Goal: Task Accomplishment & Management: Manage account settings

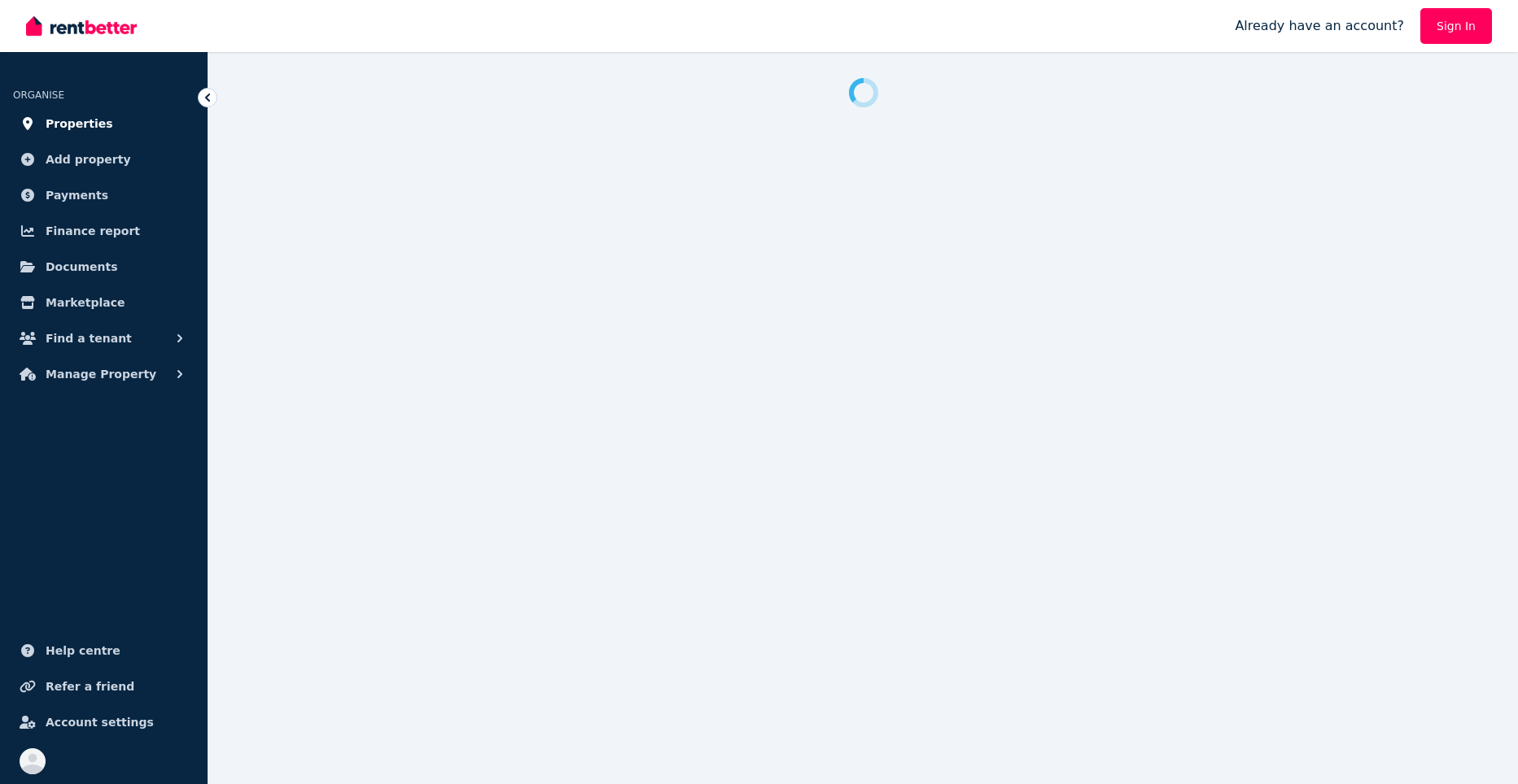
drag, startPoint x: 0, startPoint y: 0, endPoint x: 77, endPoint y: 120, distance: 142.6
click at [77, 120] on span "Properties" at bounding box center [80, 124] width 67 height 20
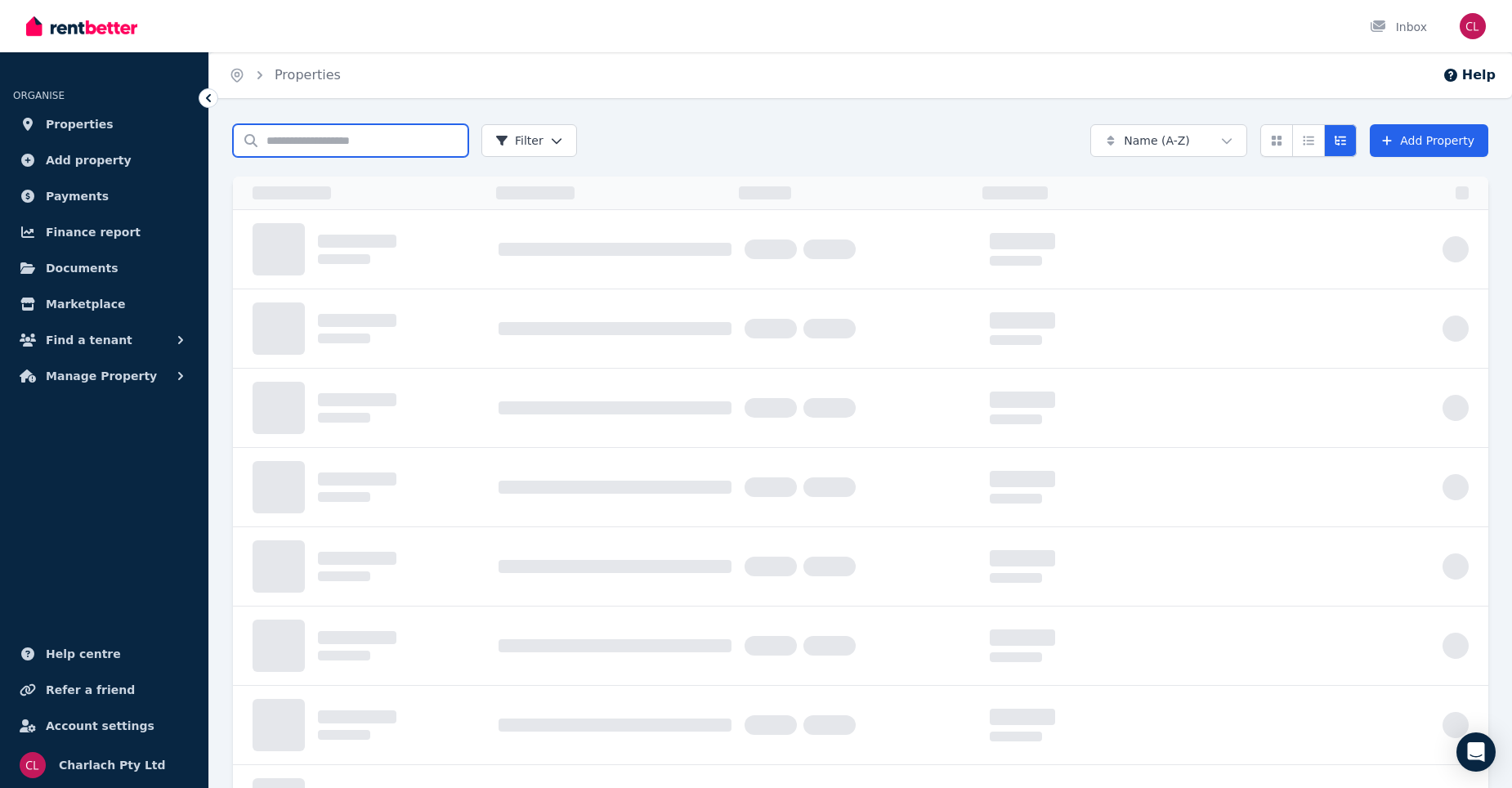
click at [339, 138] on input "Search properties" at bounding box center [350, 140] width 235 height 33
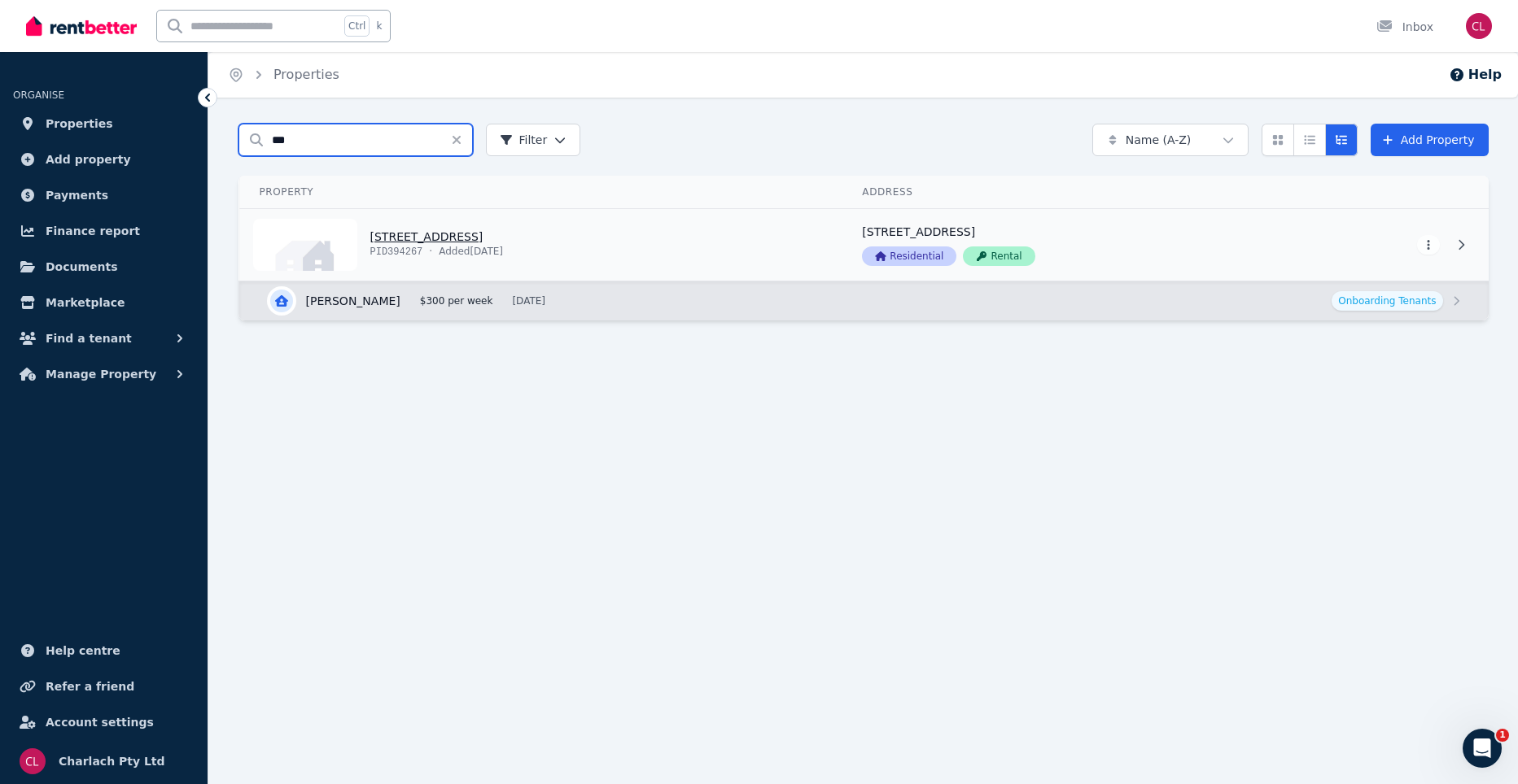
type input "***"
click at [490, 245] on link "View property details" at bounding box center [541, 244] width 603 height 71
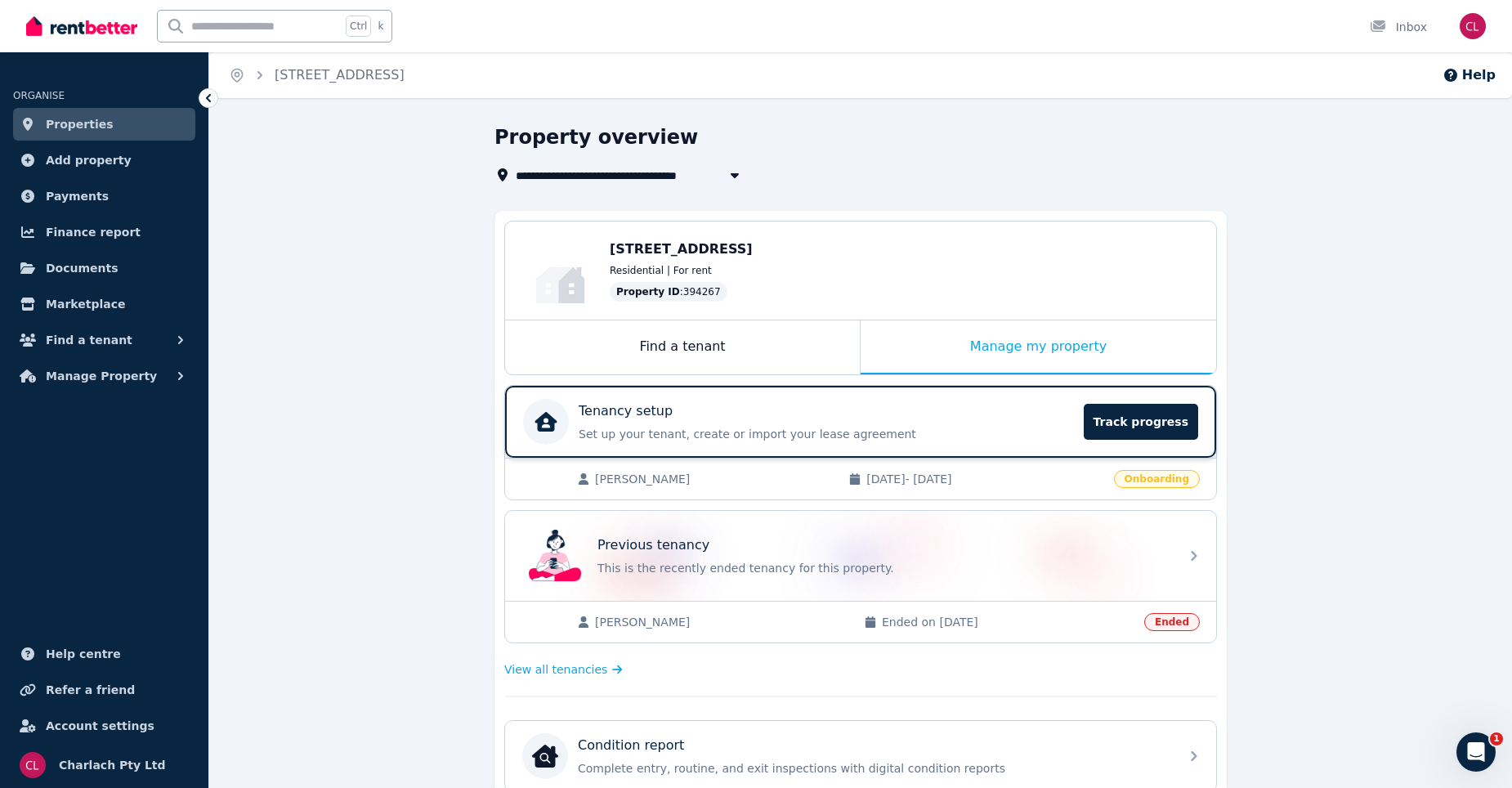
click at [1009, 418] on div "Tenancy setup" at bounding box center [827, 410] width 495 height 20
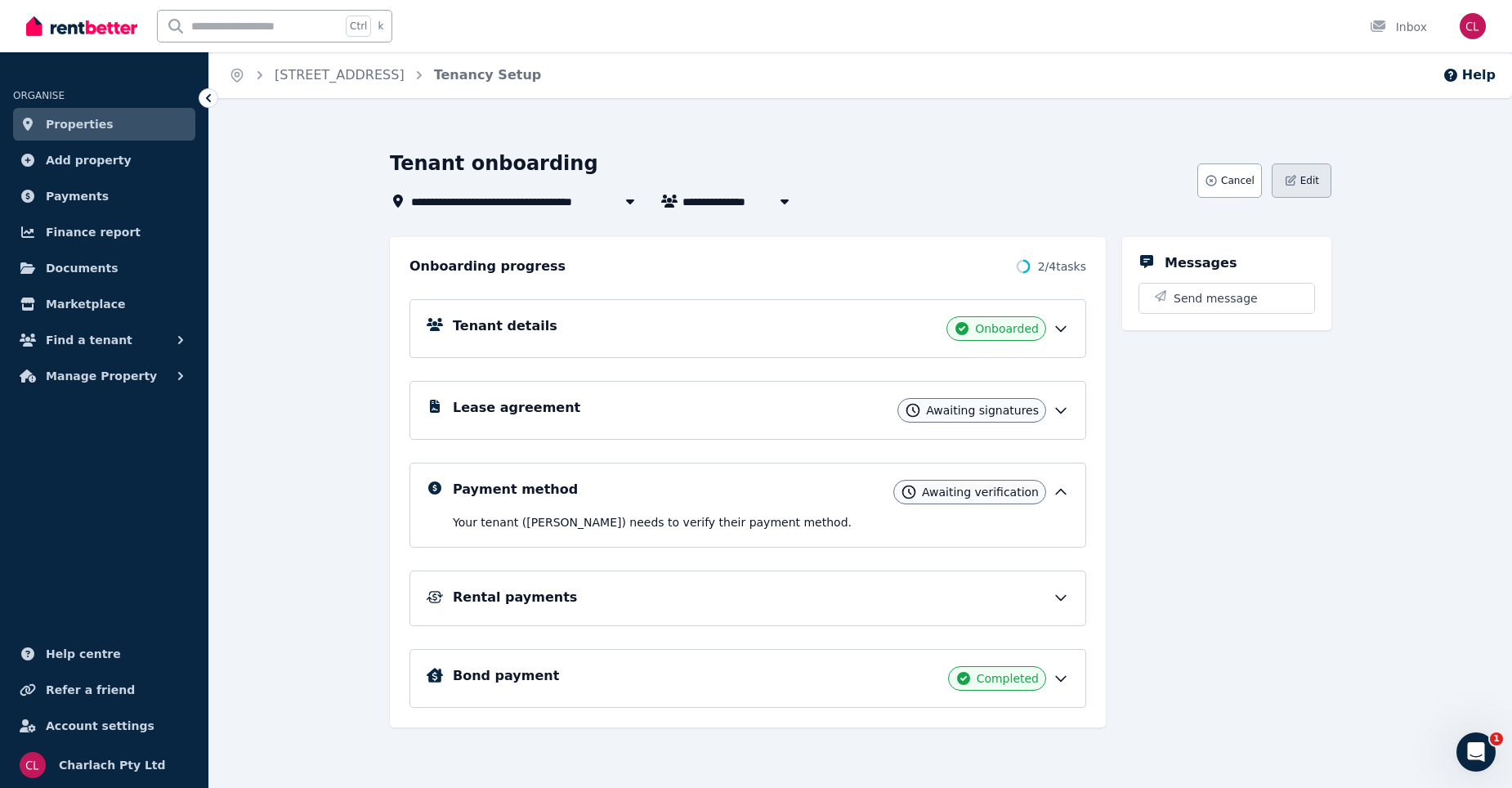
click at [1296, 171] on button "Edit" at bounding box center [1301, 181] width 59 height 34
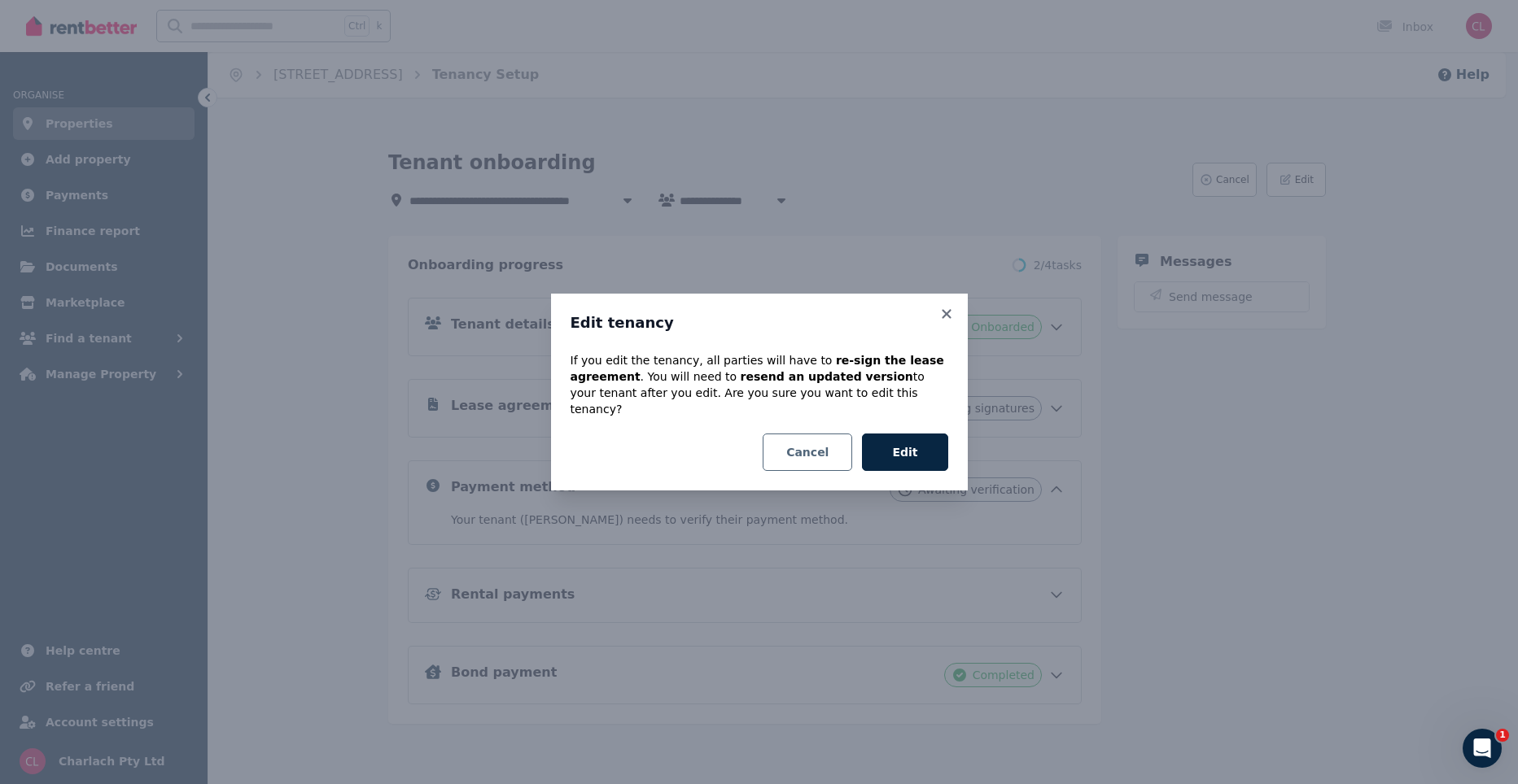
click at [838, 446] on button "Cancel" at bounding box center [808, 452] width 90 height 37
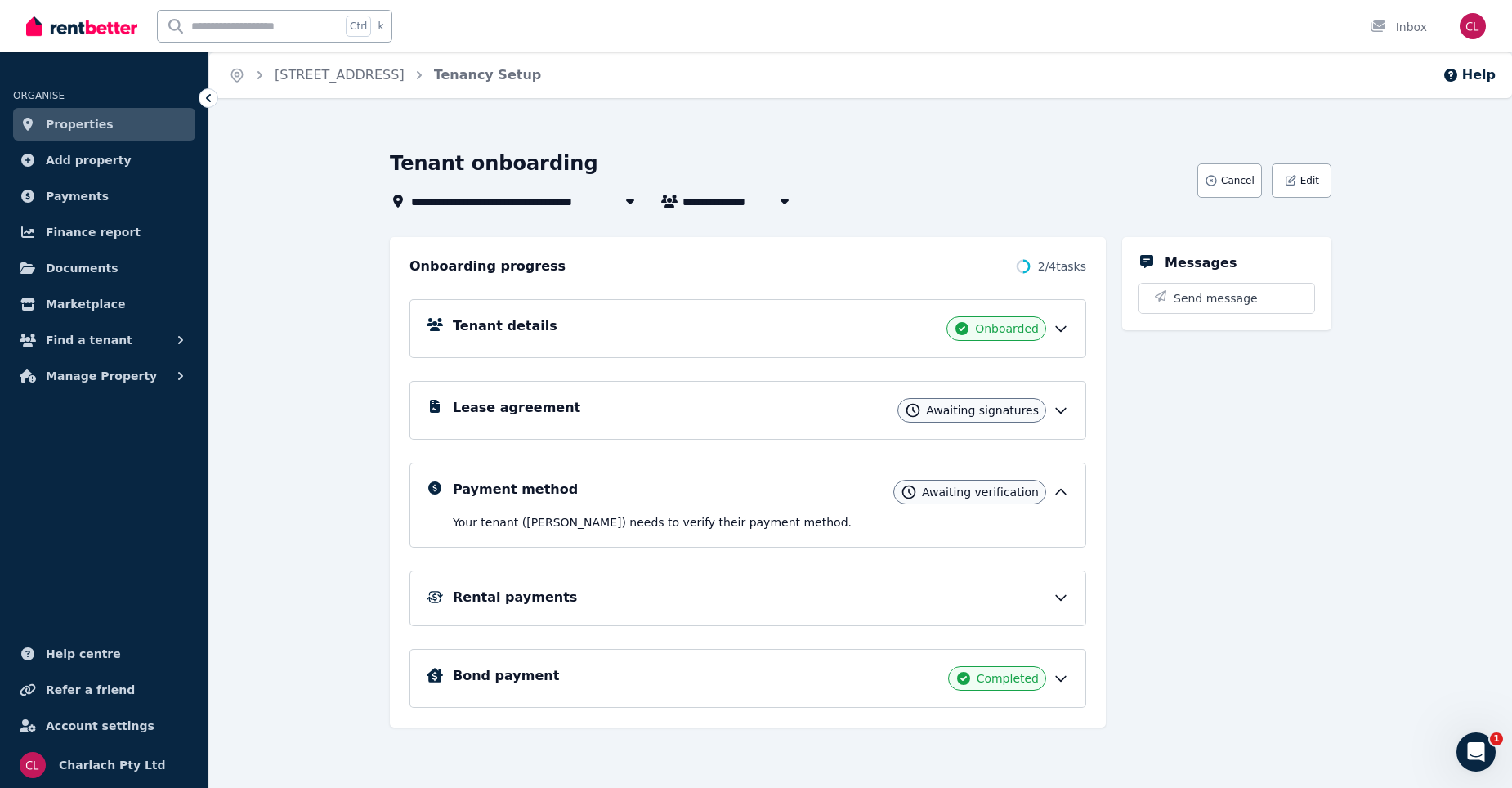
click at [485, 343] on div "Tenant details Onboarded" at bounding box center [748, 329] width 677 height 59
click at [1056, 325] on icon at bounding box center [1060, 328] width 16 height 16
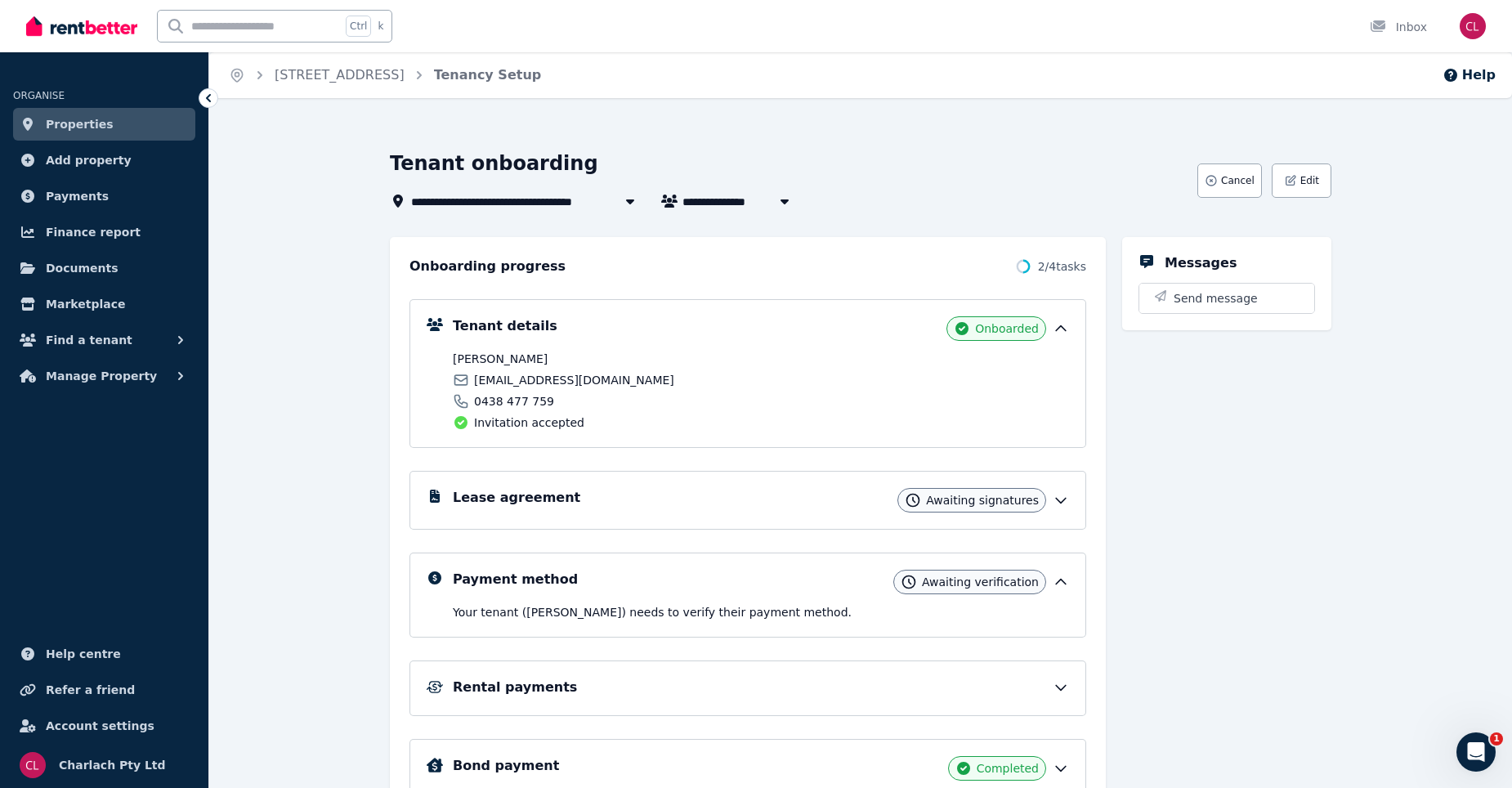
click at [481, 397] on span "0438 477 759" at bounding box center [514, 401] width 80 height 16
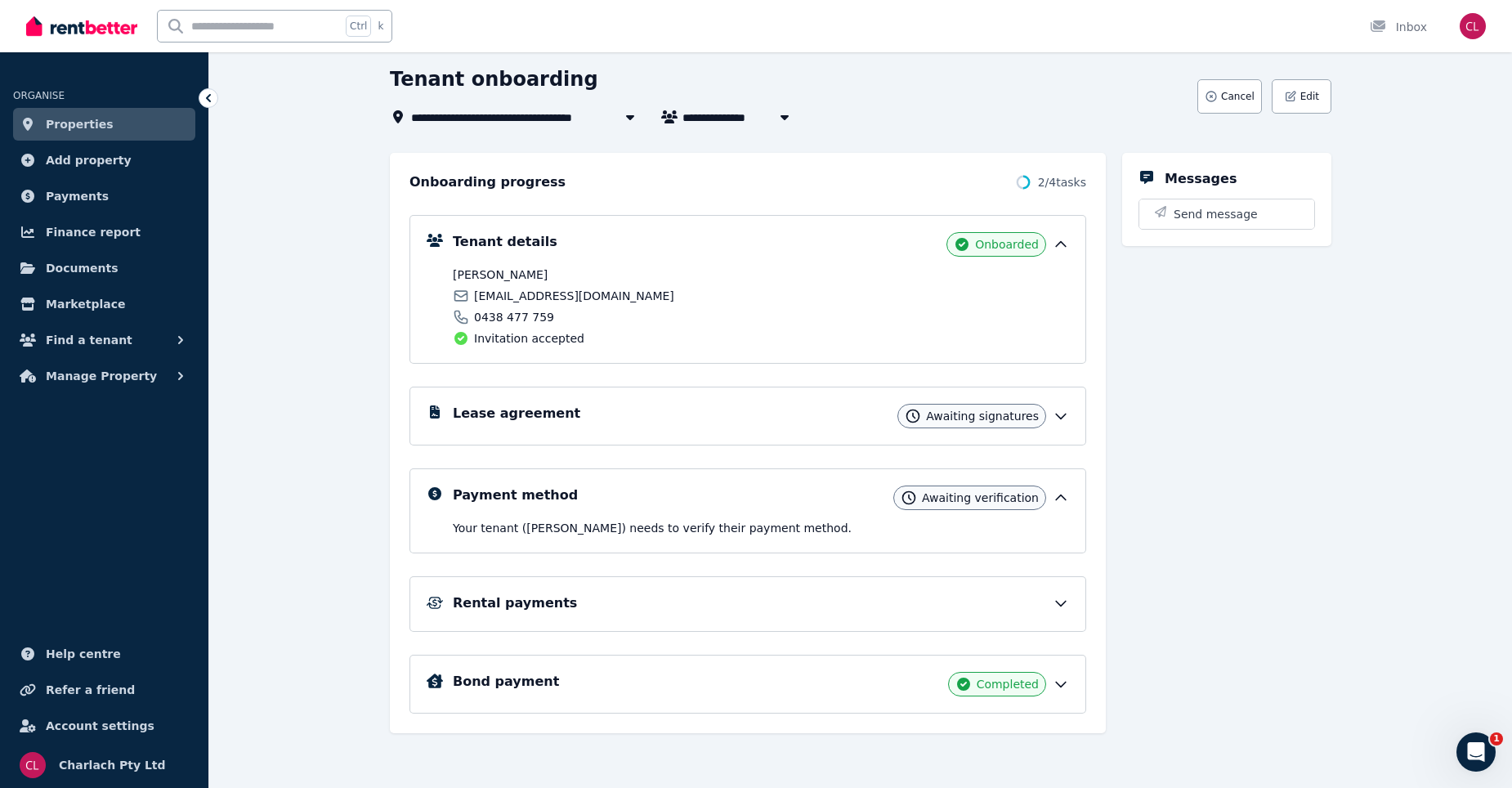
scroll to position [85, 0]
click at [498, 605] on h5 "Rental payments" at bounding box center [515, 603] width 124 height 20
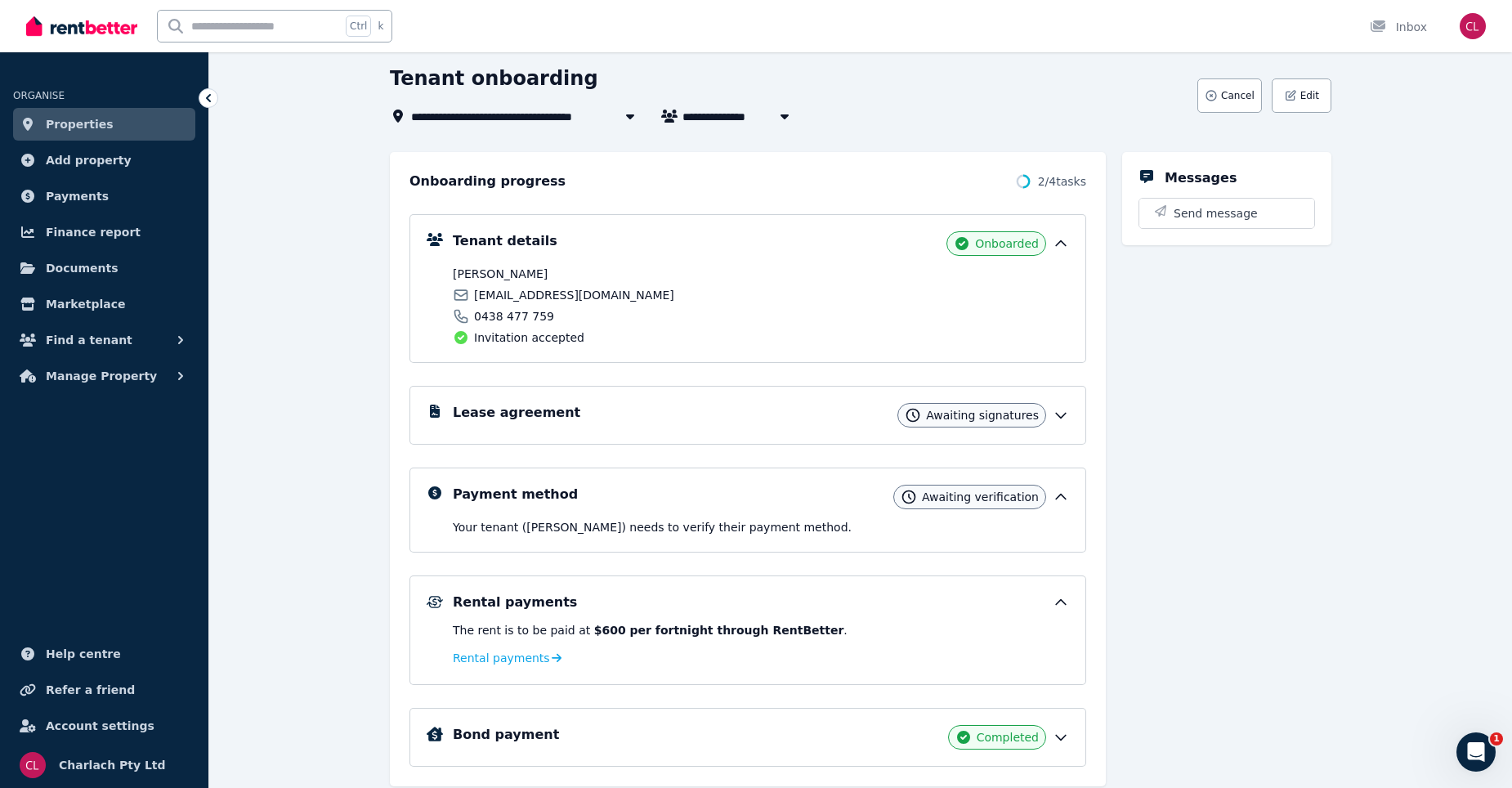
click at [531, 320] on span "0438 477 759" at bounding box center [514, 315] width 80 height 16
click at [291, 30] on input "text" at bounding box center [249, 25] width 184 height 31
click at [63, 123] on span "Properties" at bounding box center [80, 124] width 68 height 20
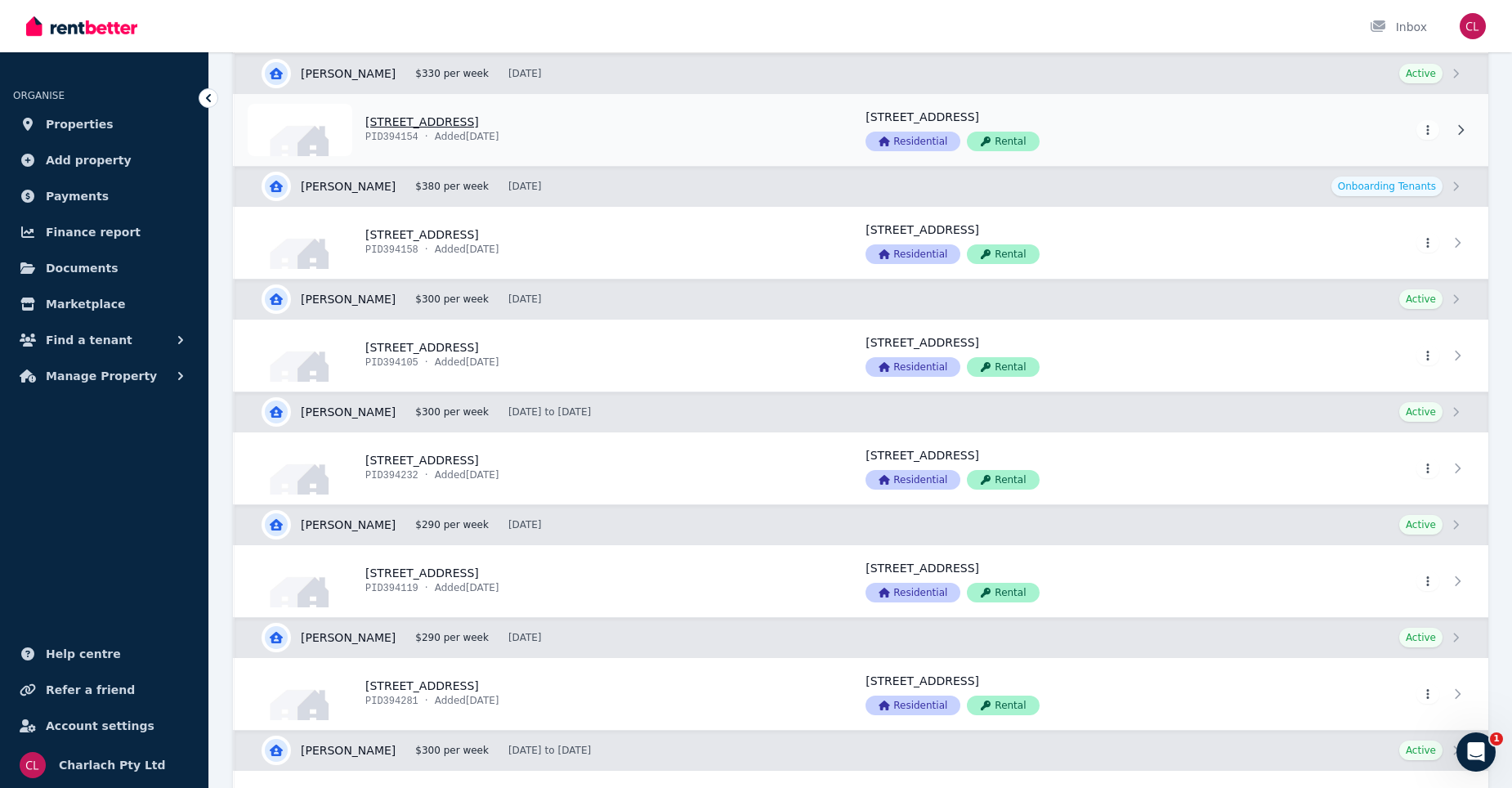
scroll to position [2698, 0]
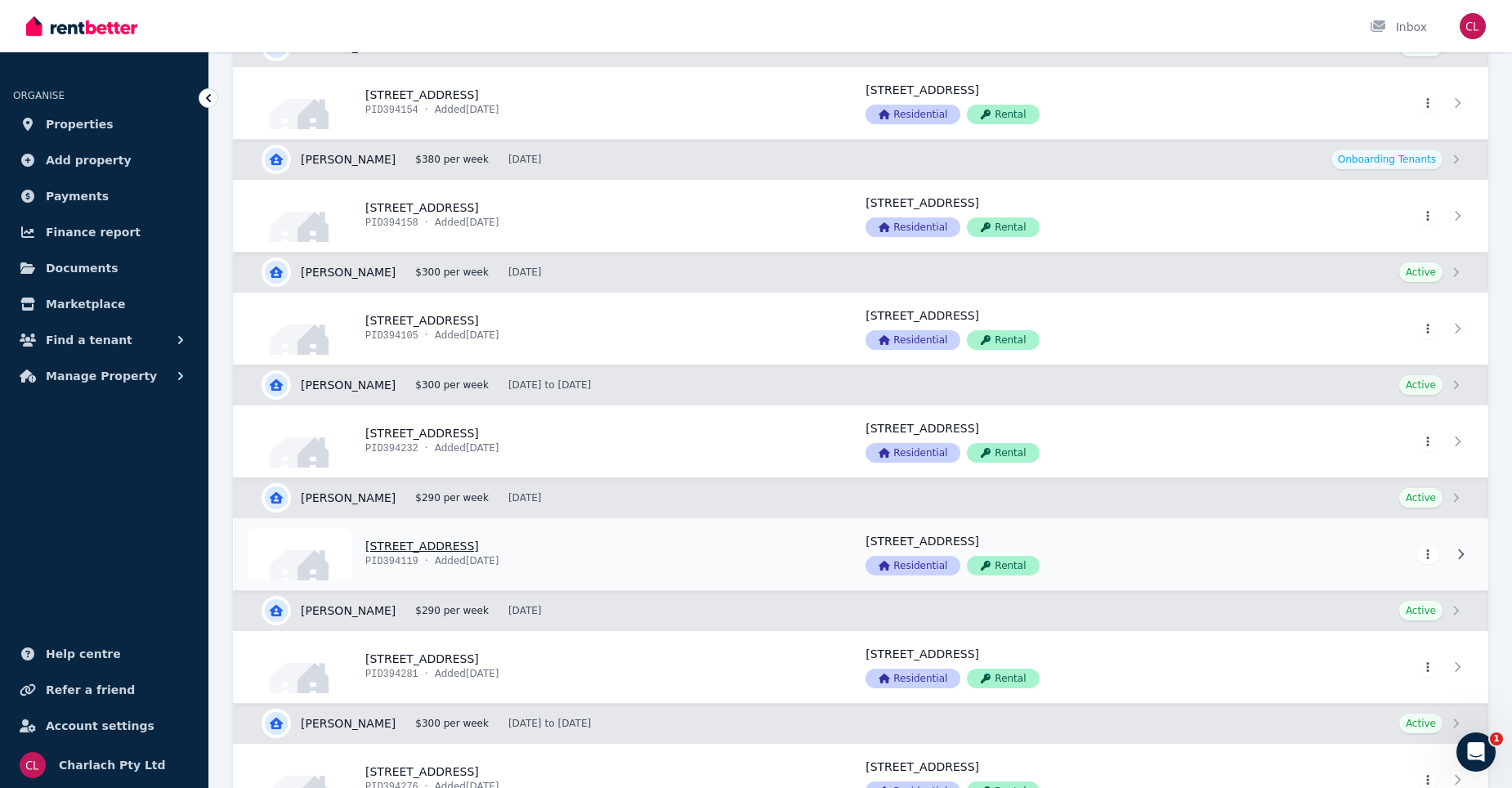
click at [518, 550] on link "View property details" at bounding box center [540, 555] width 612 height 72
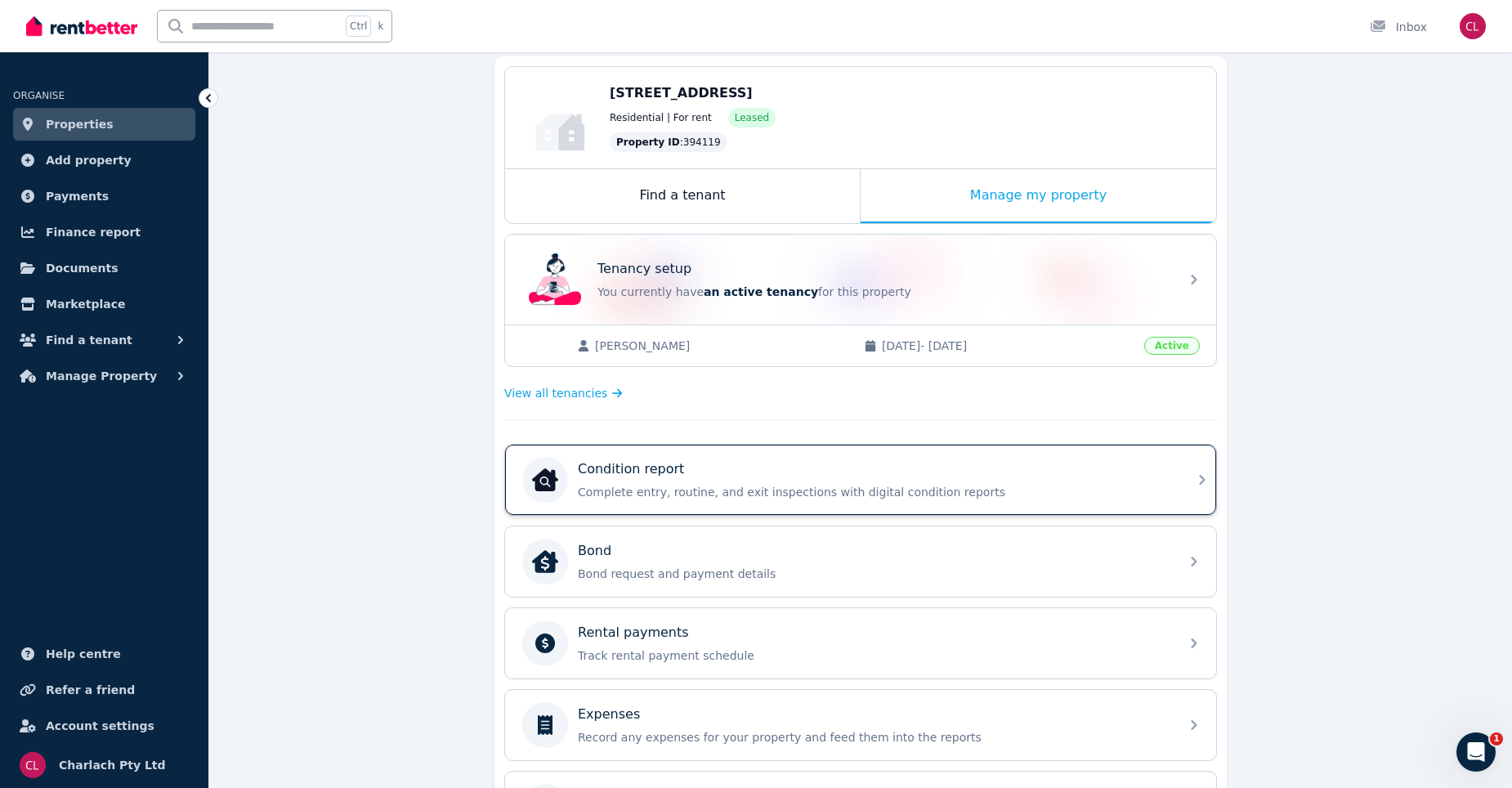
scroll to position [164, 0]
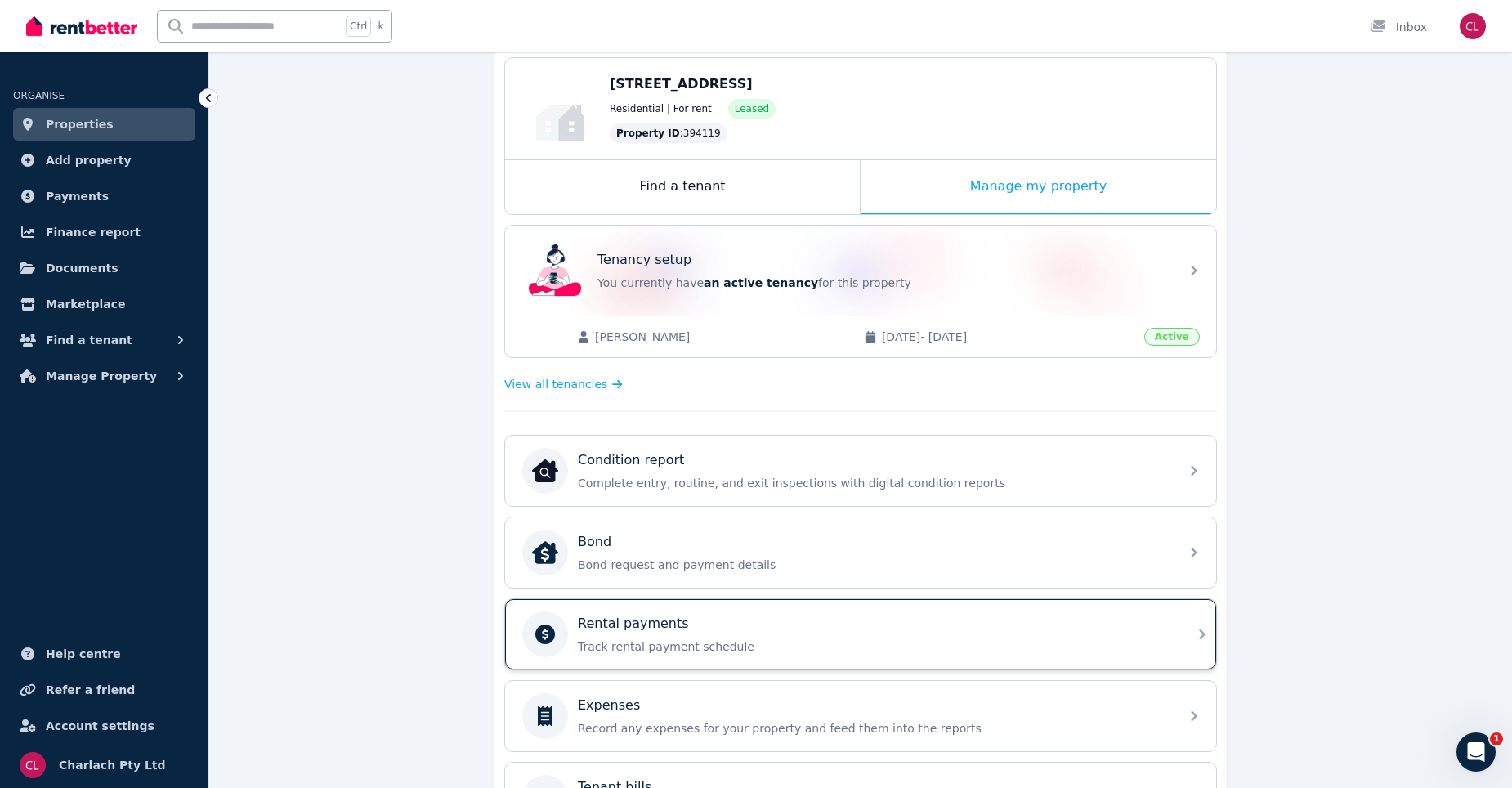
click at [686, 636] on div "Rental payments Track rental payment schedule" at bounding box center [874, 634] width 592 height 40
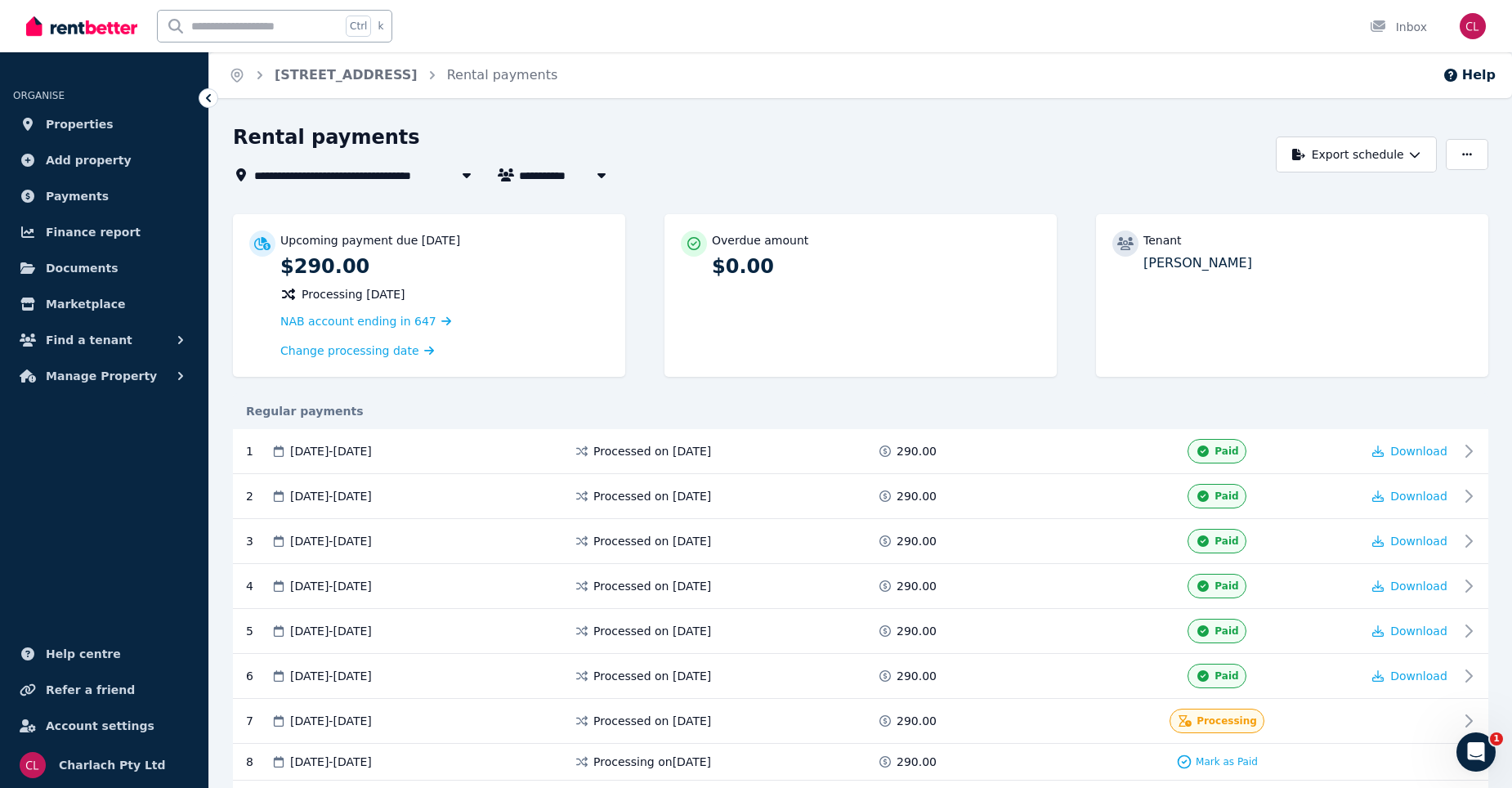
click at [361, 176] on span "88/4406 Pacific Hwy, Twelve Mile Creek" at bounding box center [326, 174] width 143 height 20
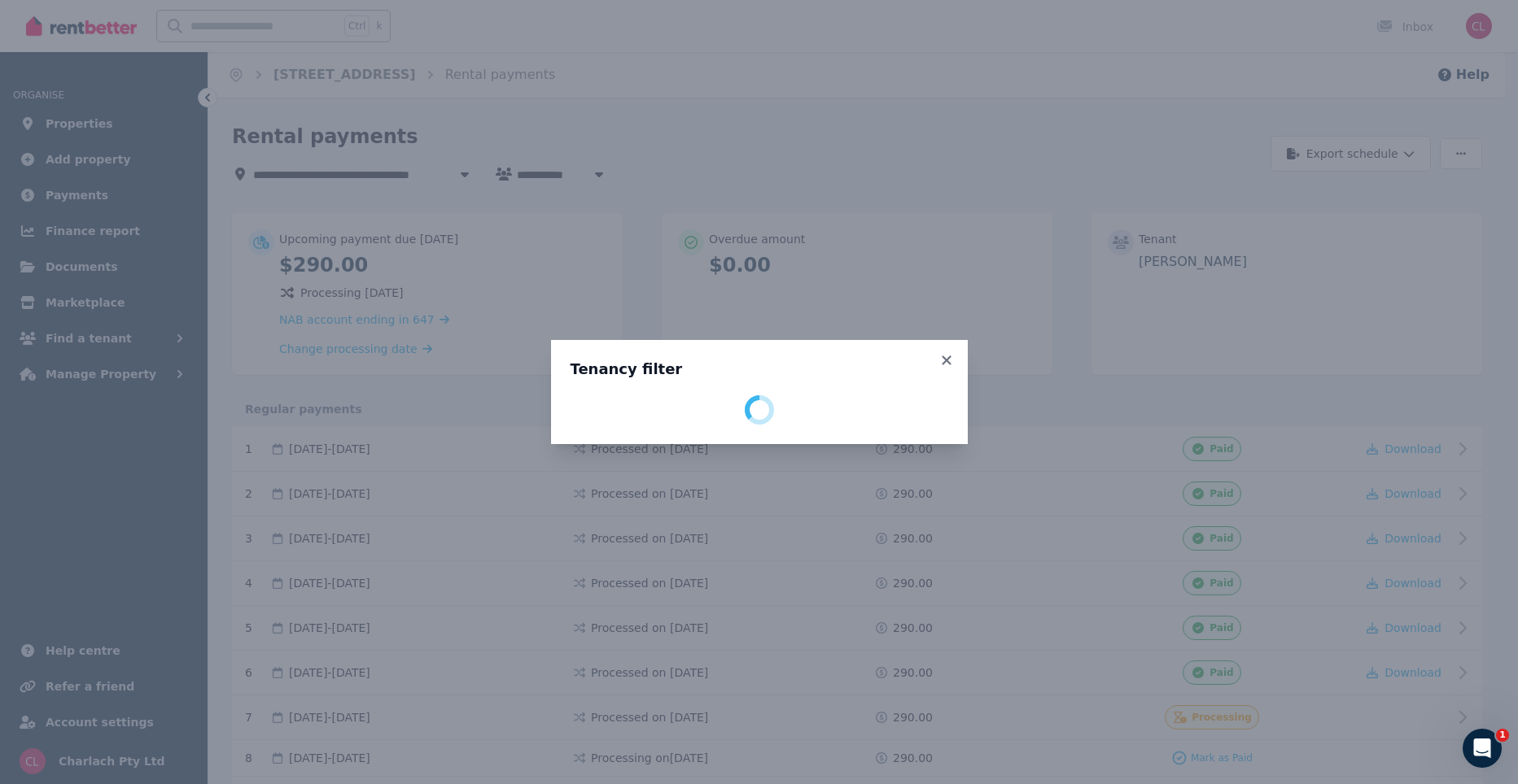
select select "**********"
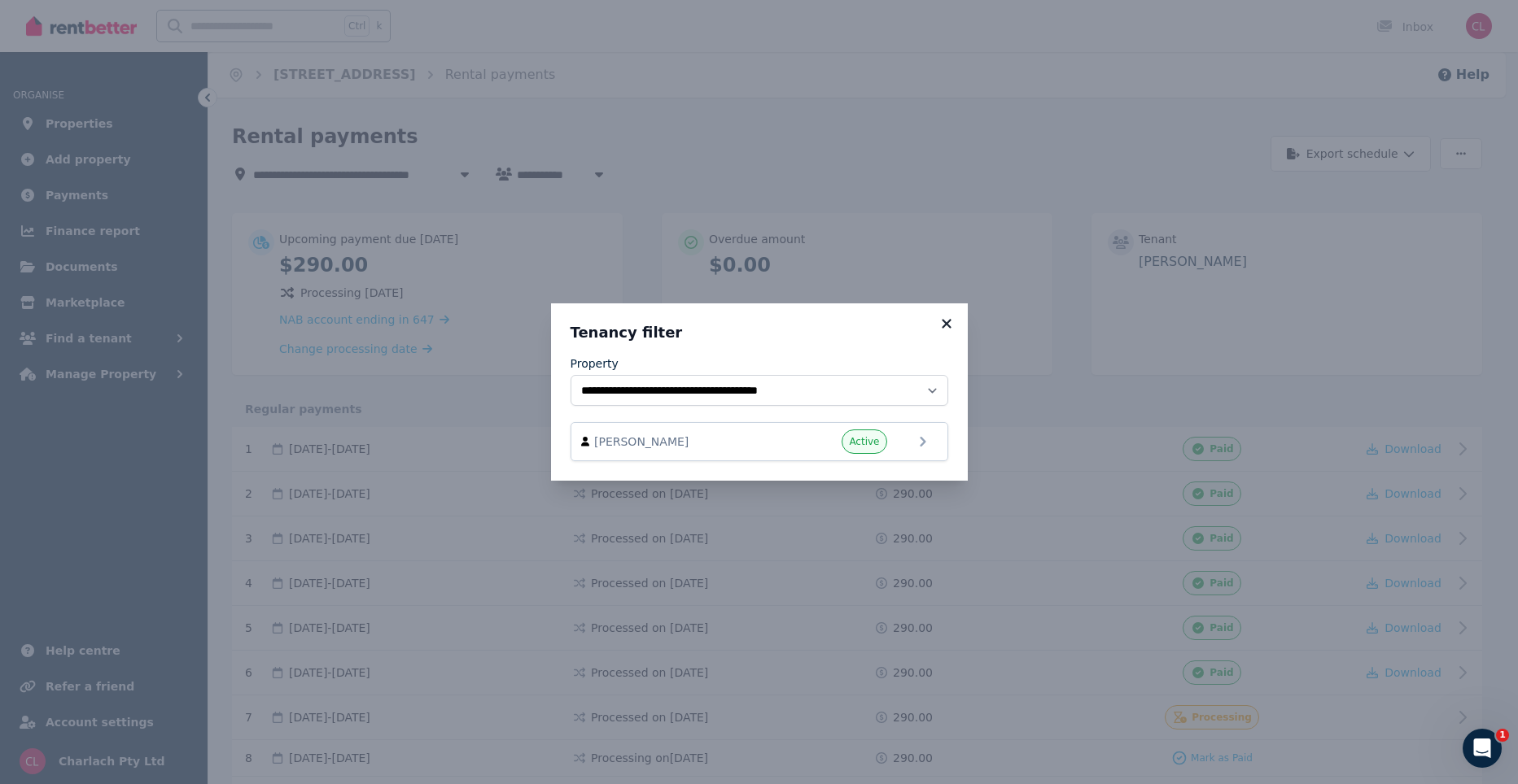
click at [943, 321] on icon at bounding box center [946, 323] width 9 height 9
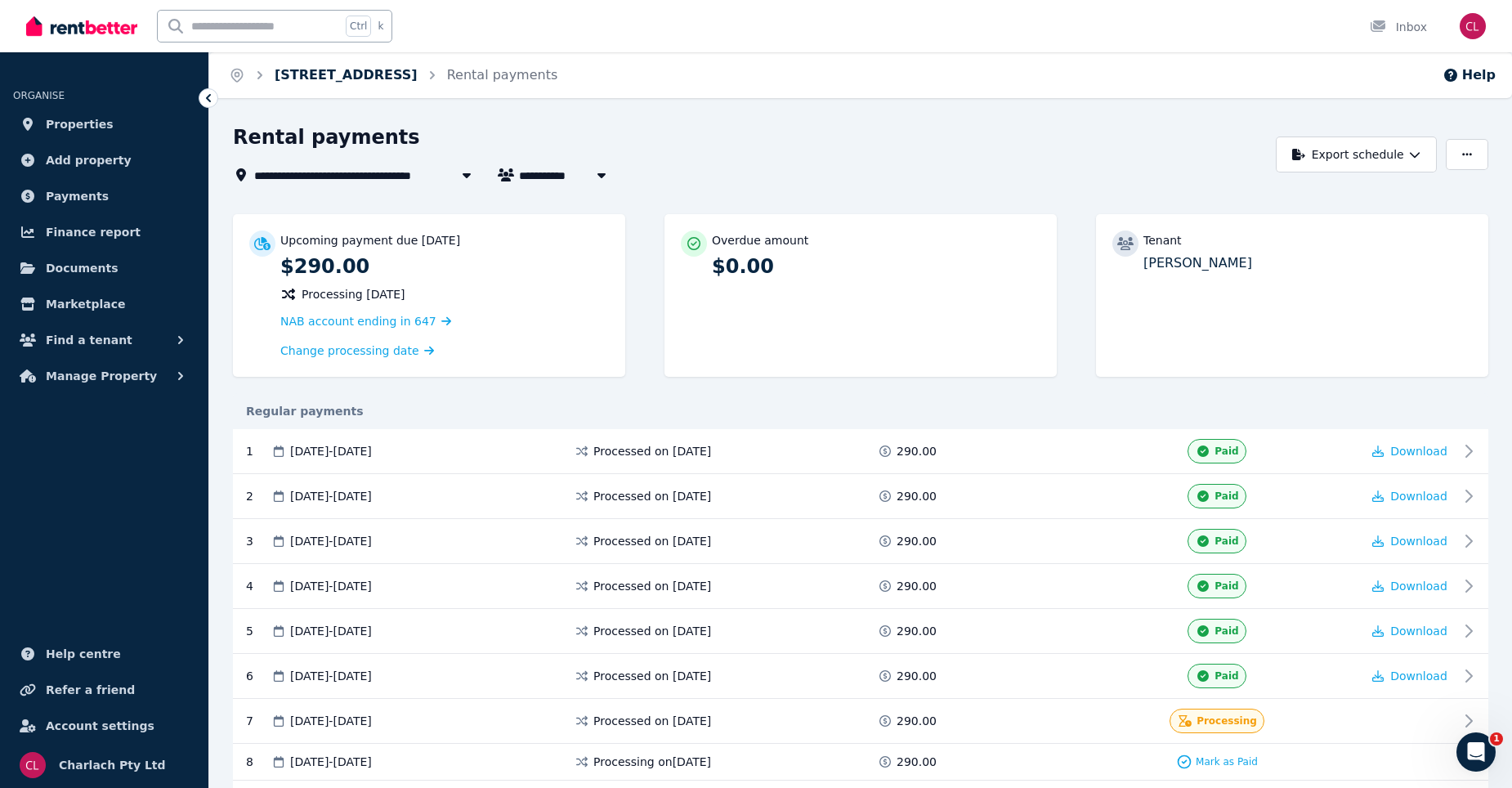
click at [281, 73] on link "88/4406 Pacific Hwy, Twelve Mile Creek" at bounding box center [346, 74] width 143 height 15
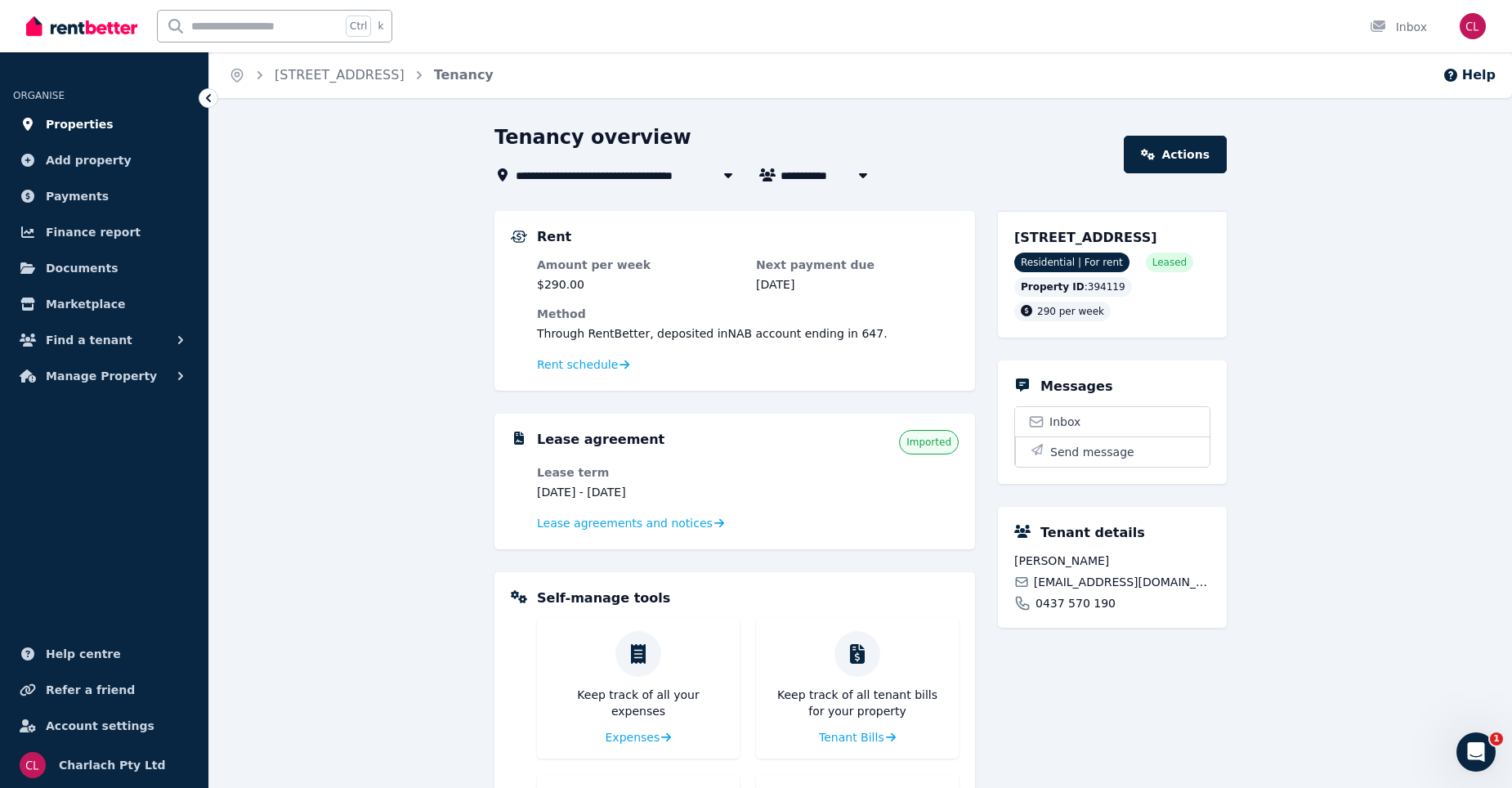
click at [90, 126] on span "Properties" at bounding box center [80, 124] width 68 height 20
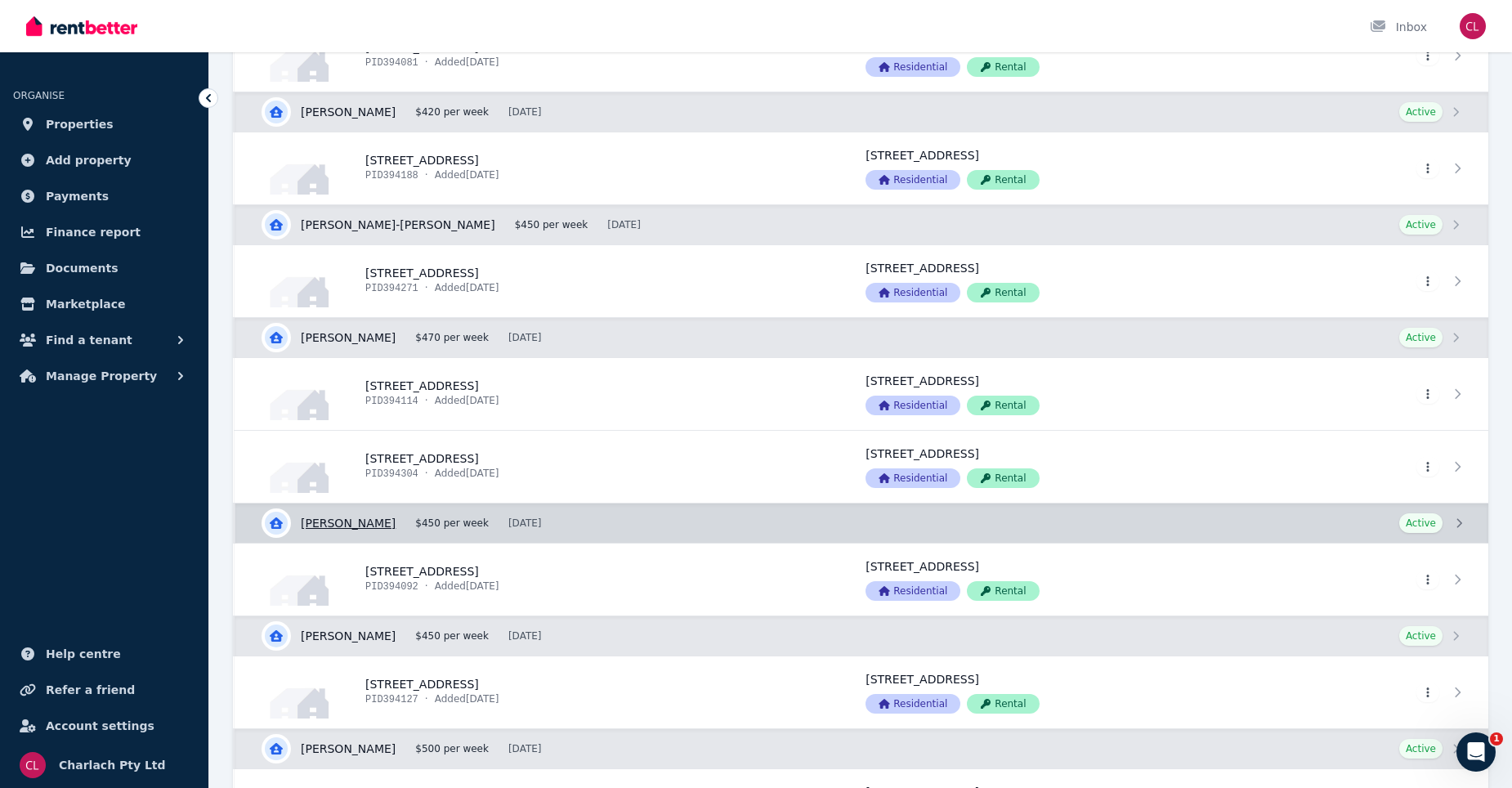
scroll to position [1471, 0]
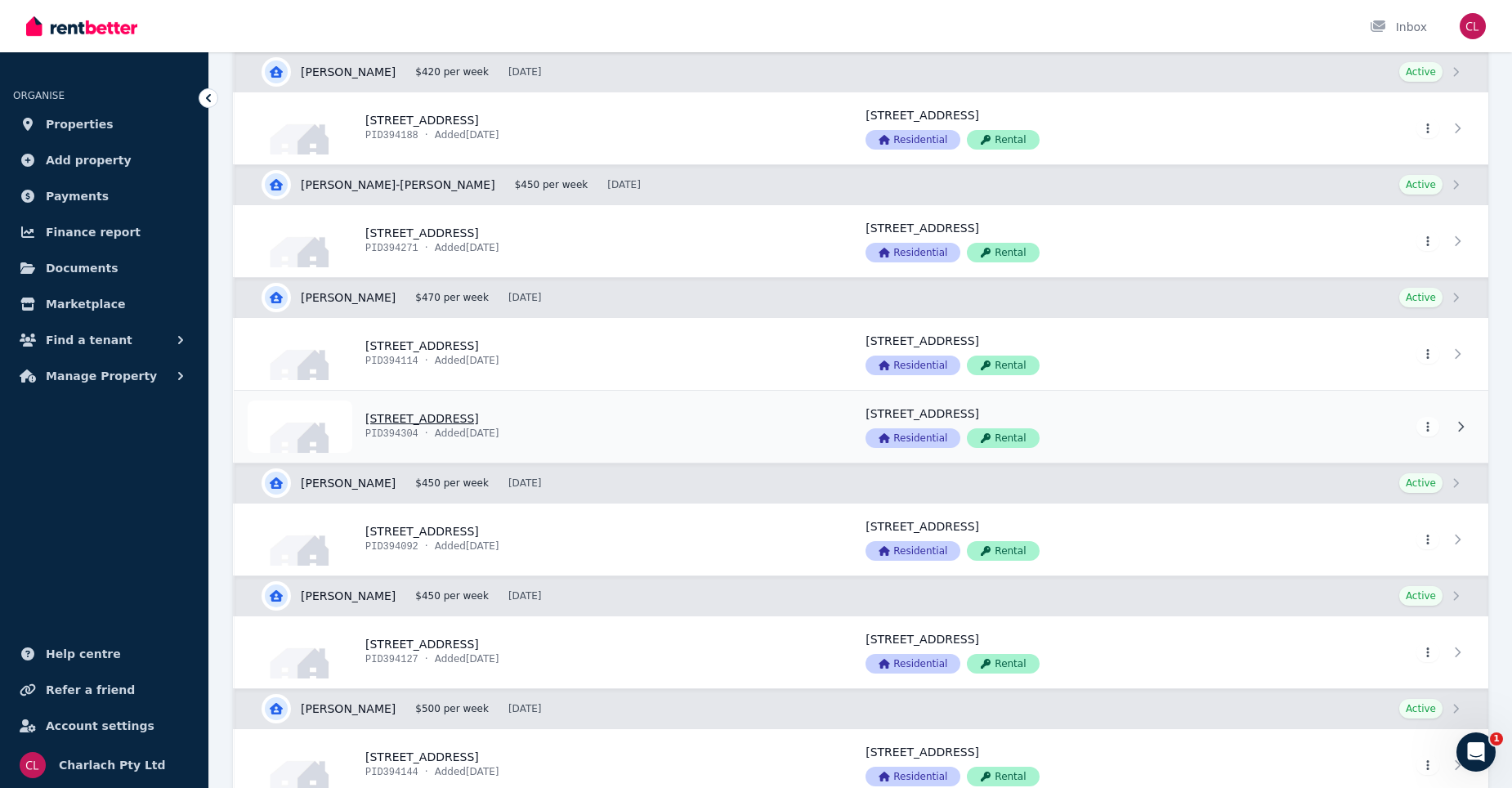
click at [439, 419] on link "View property details" at bounding box center [540, 426] width 612 height 72
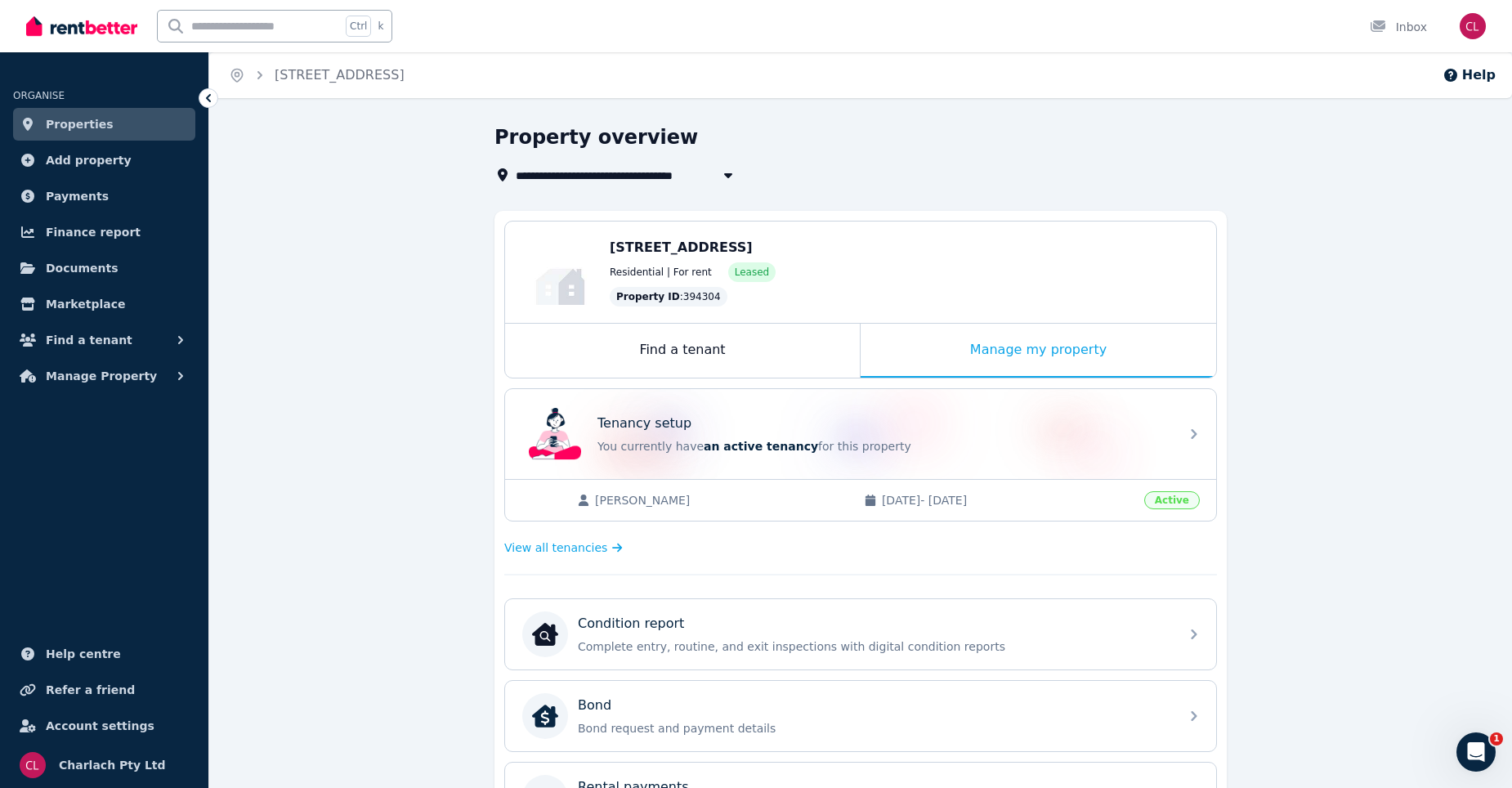
click at [121, 128] on link "Properties" at bounding box center [105, 124] width 183 height 33
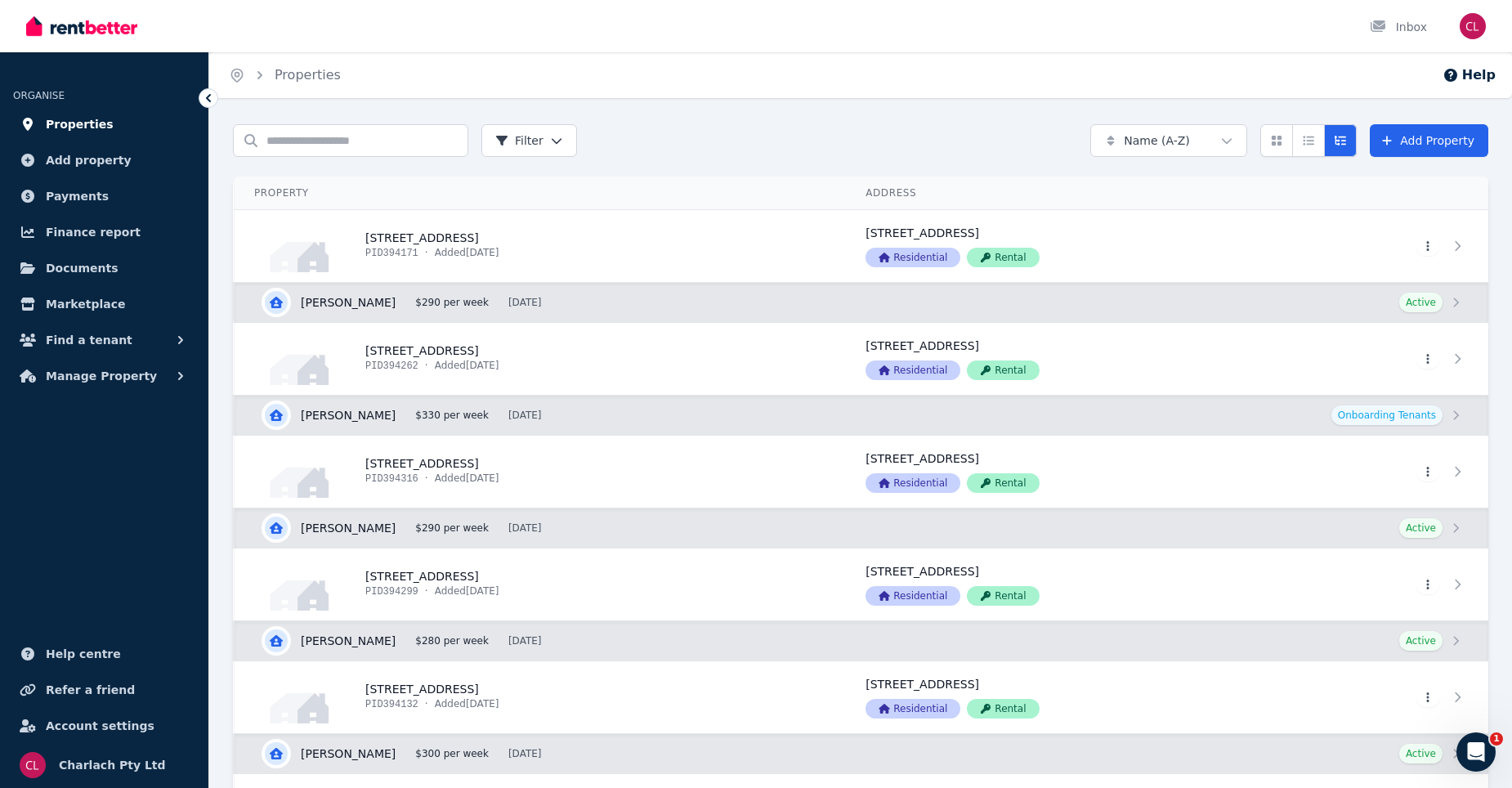
click at [75, 125] on span "Properties" at bounding box center [80, 124] width 68 height 20
click at [493, 241] on link "View property details" at bounding box center [540, 246] width 612 height 72
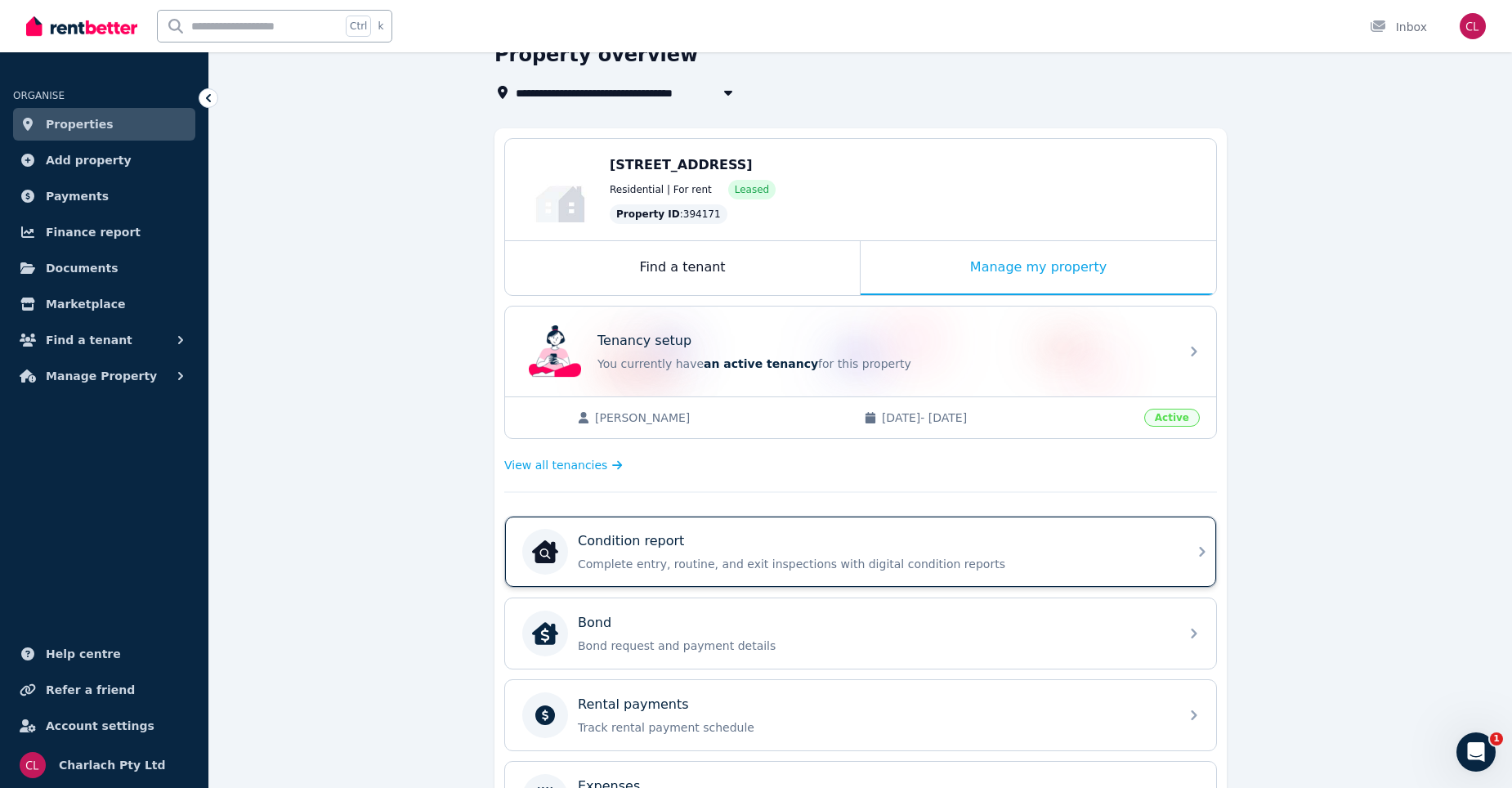
scroll to position [164, 0]
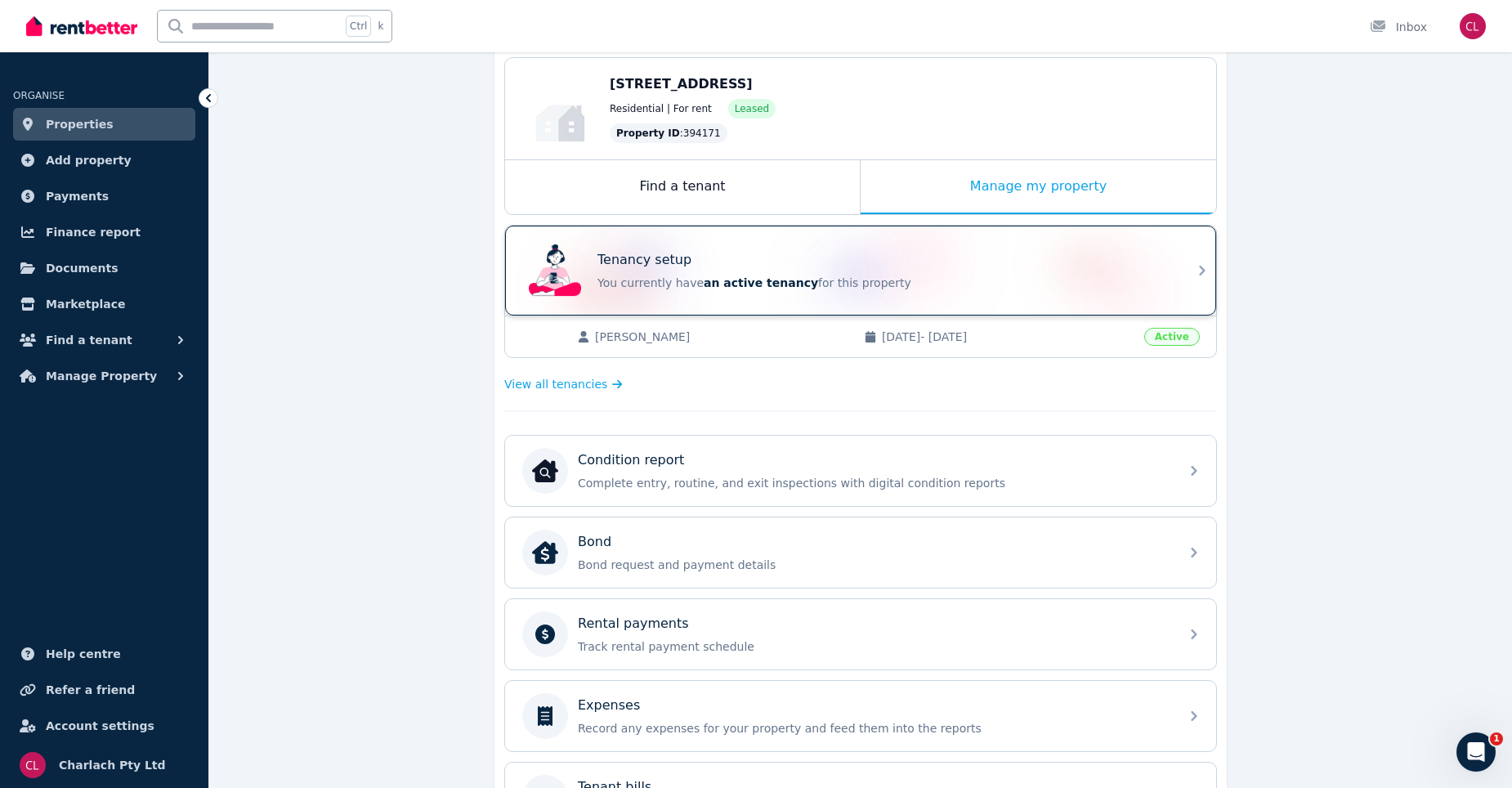
click at [716, 285] on span "an active tenancy" at bounding box center [762, 283] width 115 height 13
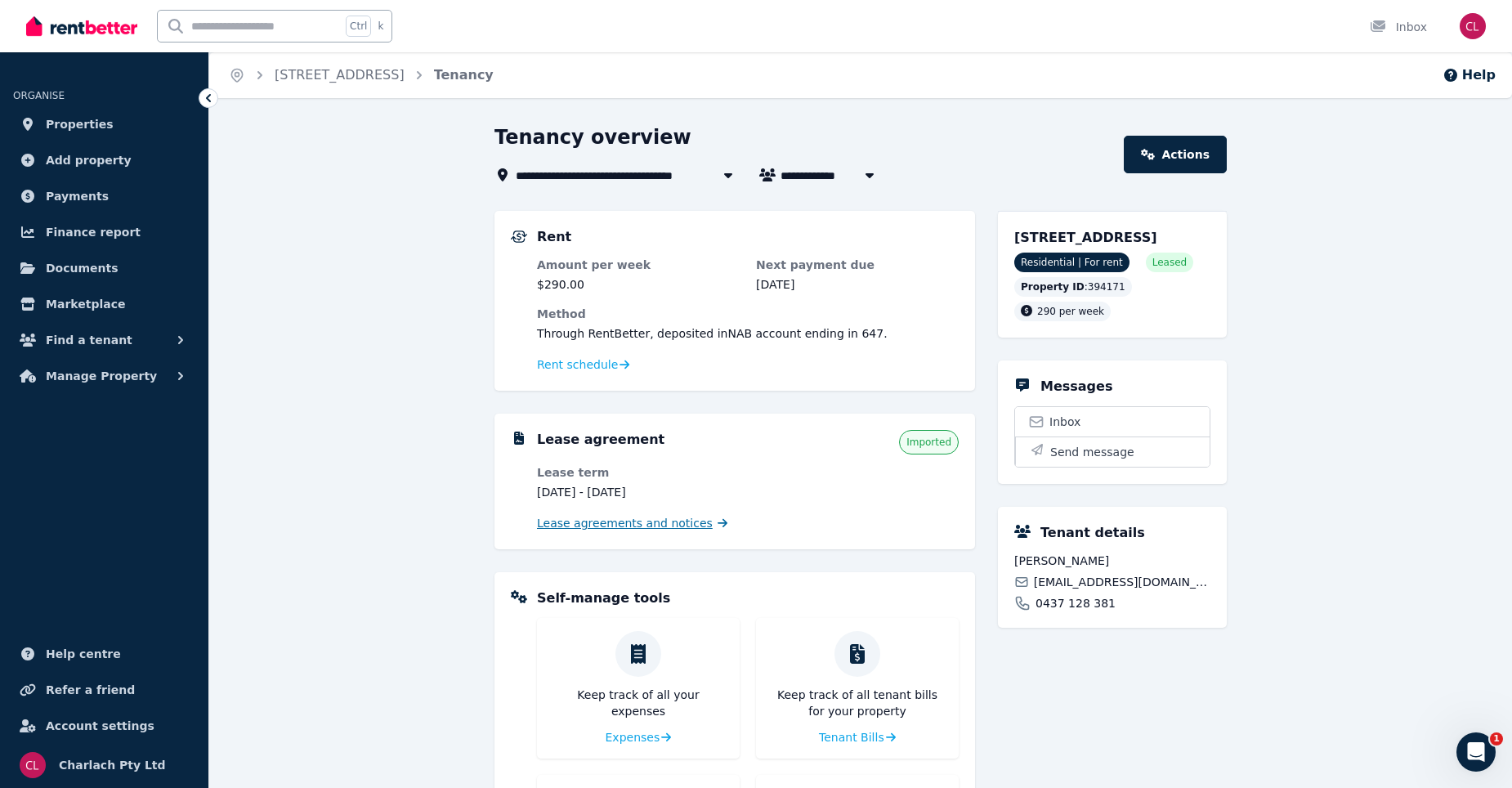
click at [670, 530] on span "Lease agreements and notices" at bounding box center [625, 523] width 176 height 16
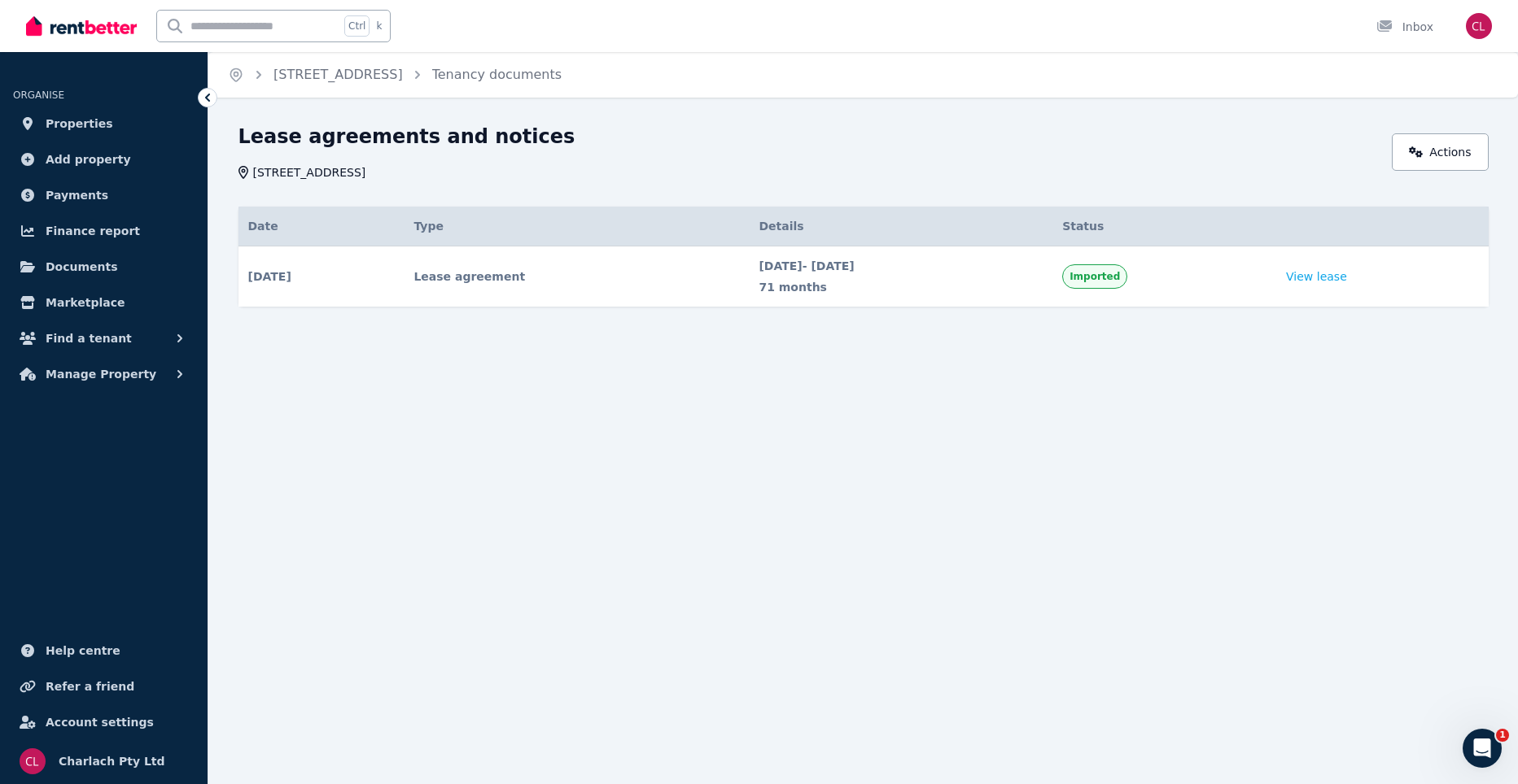
click at [1336, 285] on td "View lease" at bounding box center [1382, 276] width 212 height 61
click at [1335, 281] on link "View lease" at bounding box center [1316, 276] width 61 height 16
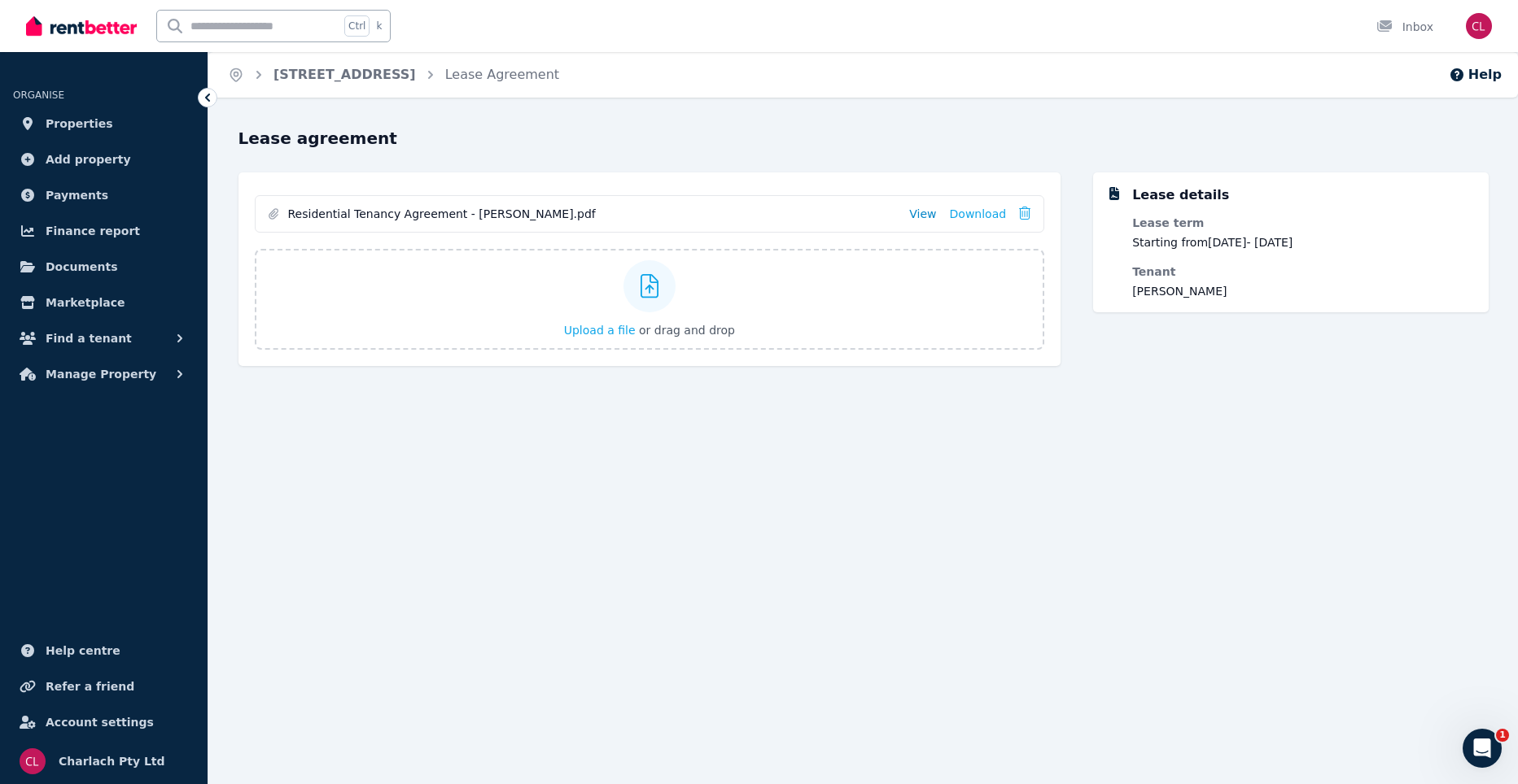
click at [923, 209] on link "View" at bounding box center [922, 214] width 27 height 16
click at [1493, 757] on div "Open Intercom Messenger" at bounding box center [1481, 747] width 53 height 53
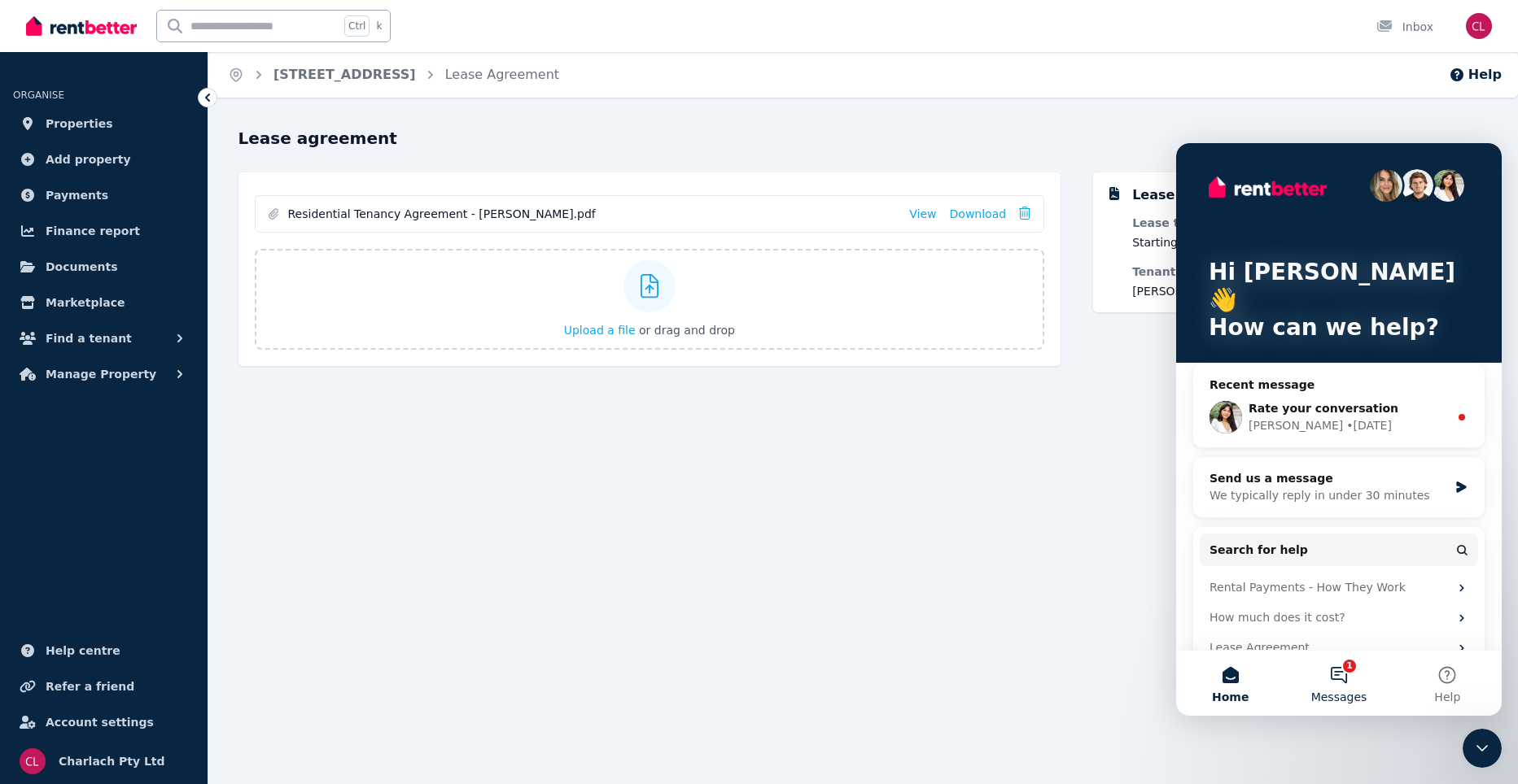
click at [1339, 682] on button "1 Messages" at bounding box center [1337, 683] width 108 height 65
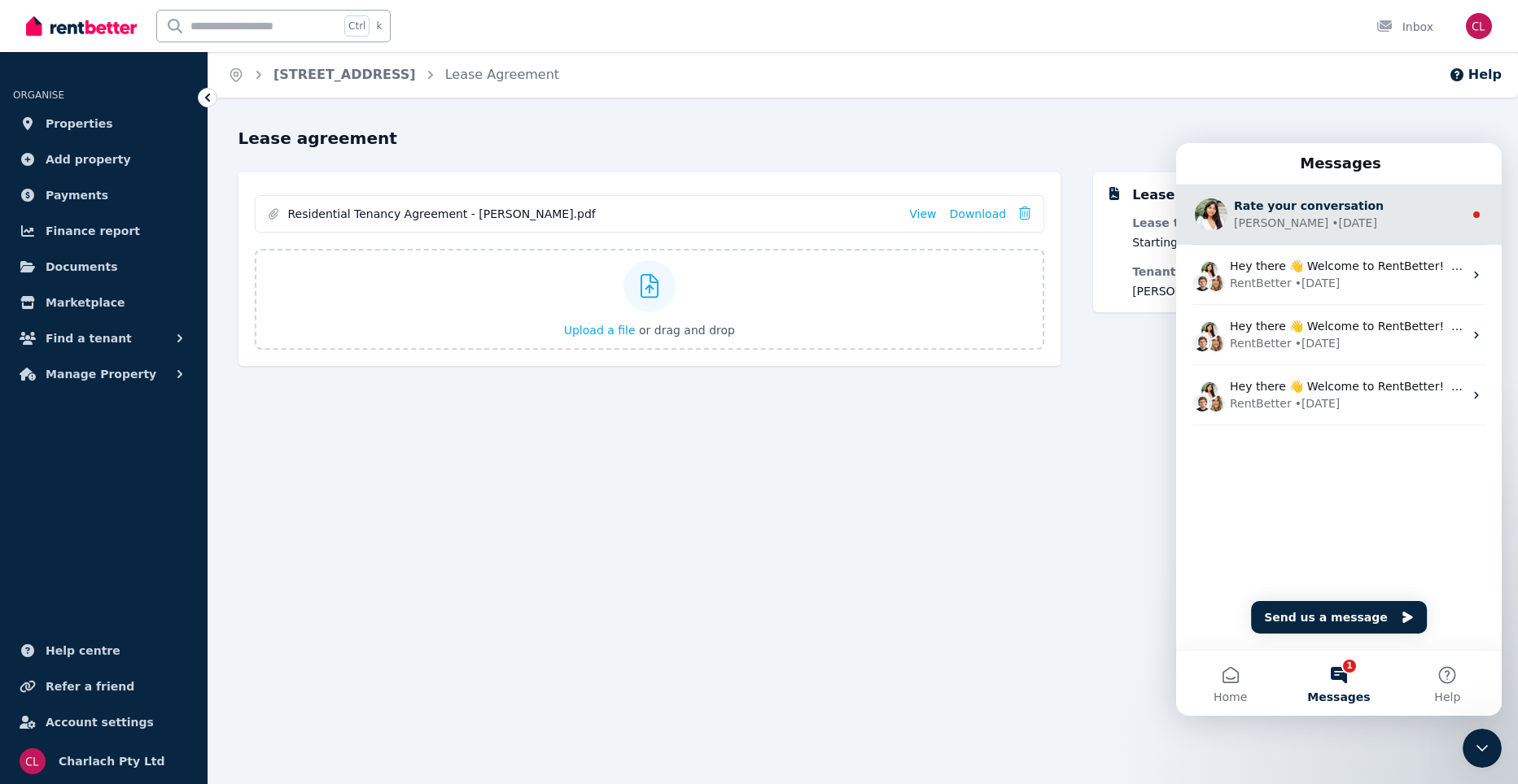
click at [1258, 211] on span "Rate your conversation" at bounding box center [1308, 206] width 150 height 13
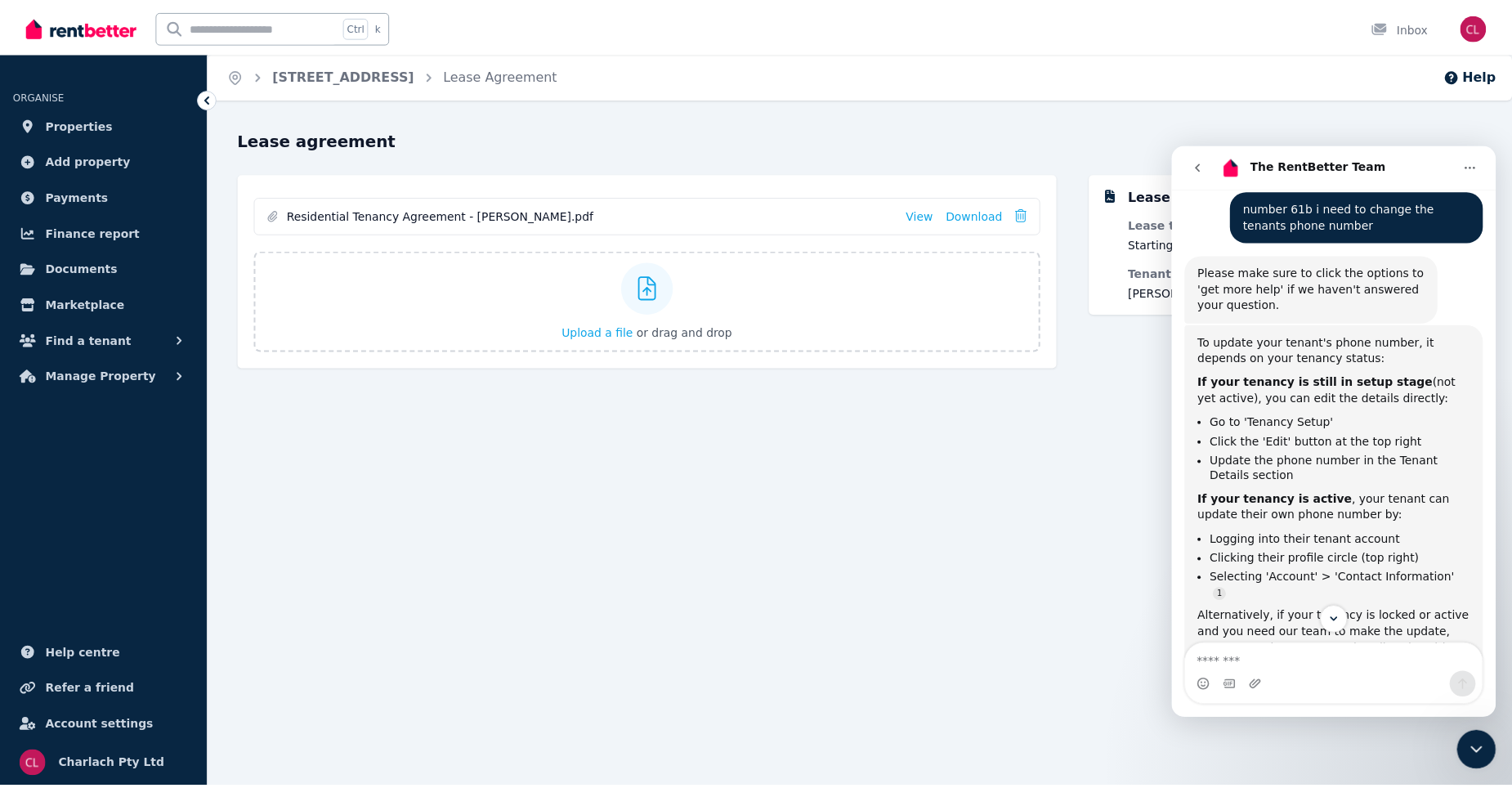
scroll to position [208, 0]
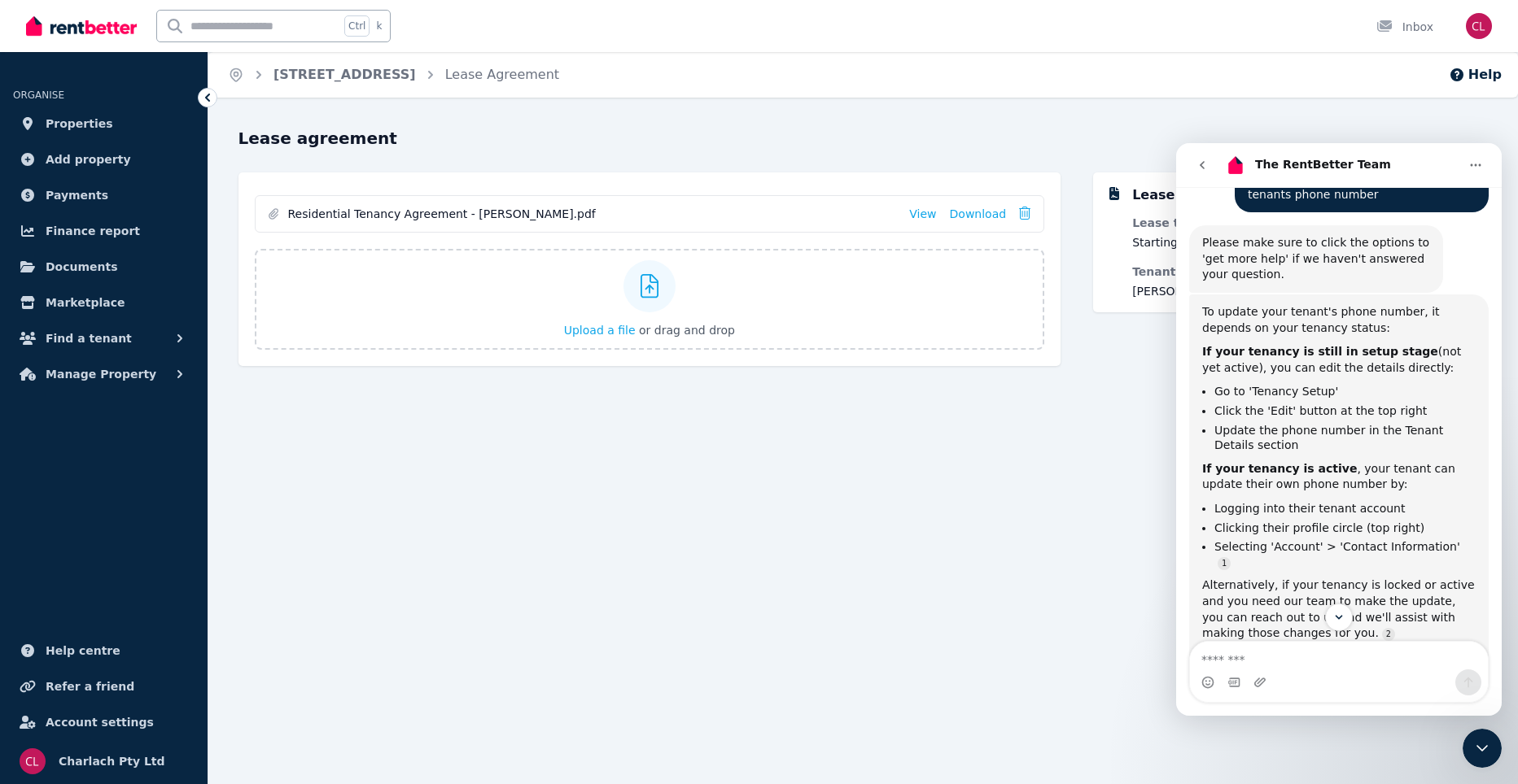
click at [270, 19] on input "text" at bounding box center [248, 25] width 183 height 31
type input "***"
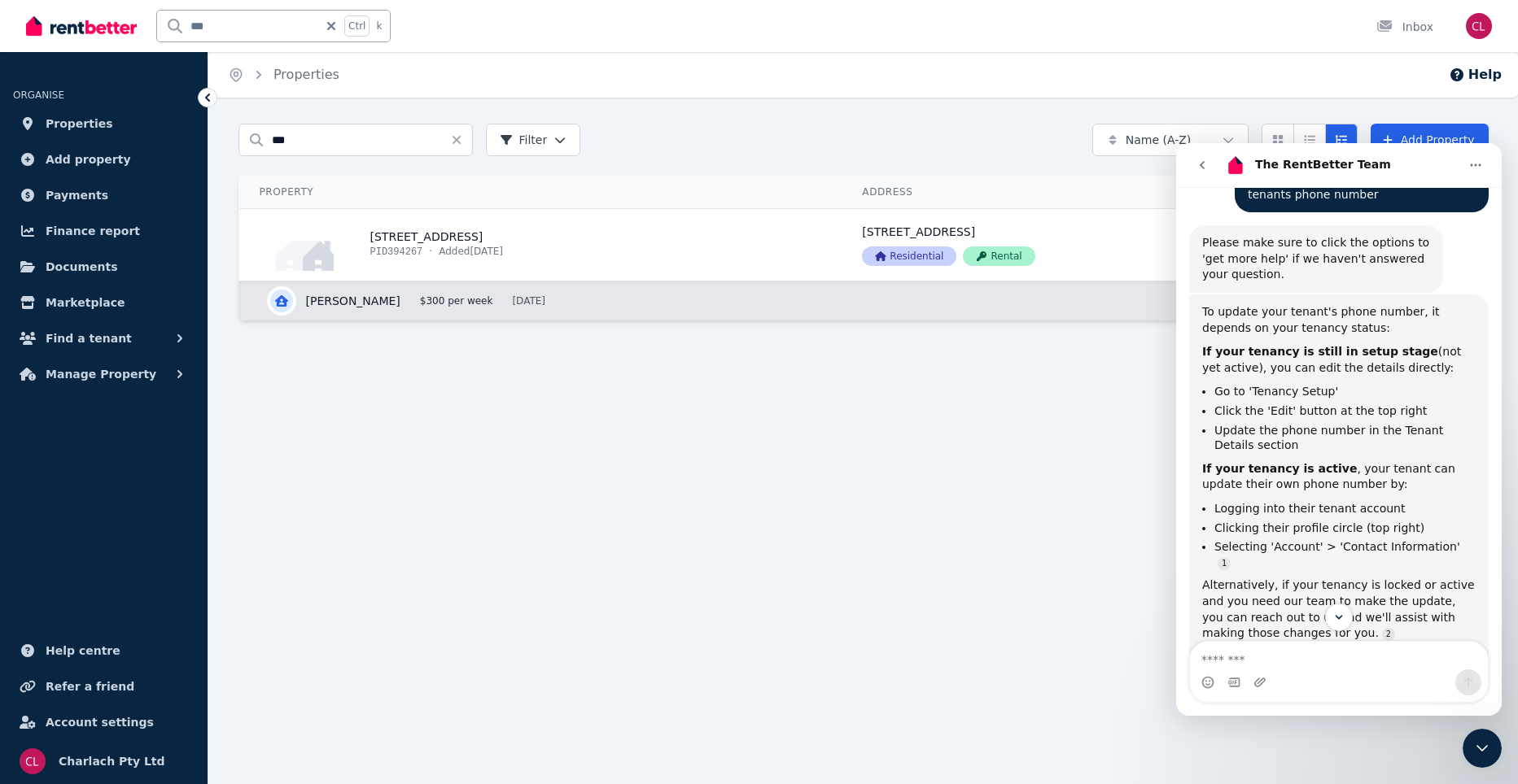
click at [1142, 349] on div "Search properties *** Filter Name (A-Z) Add Property Property Address Actions 6…" at bounding box center [862, 236] width 1309 height 226
click at [475, 234] on link "View property details" at bounding box center [541, 244] width 603 height 71
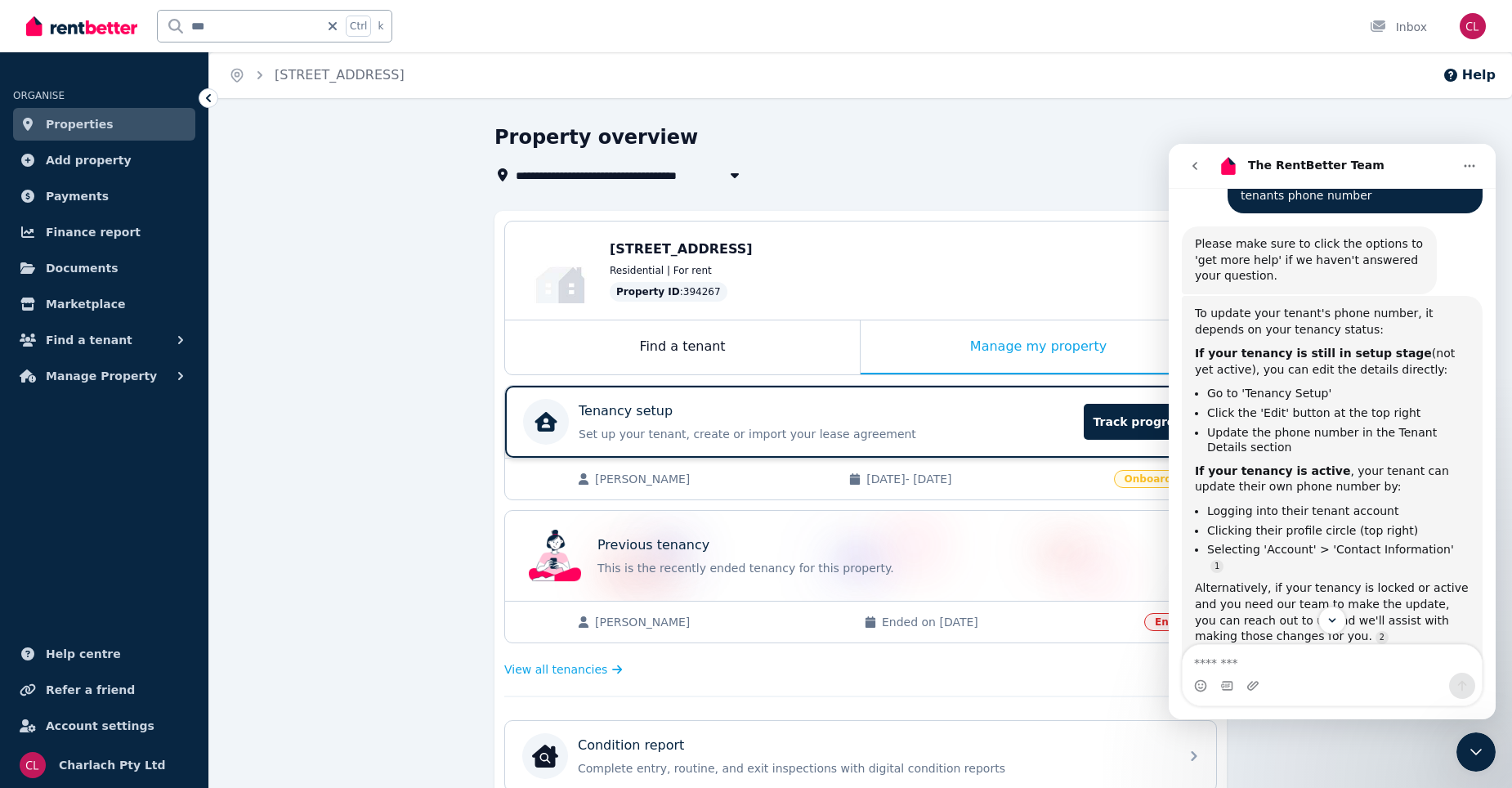
click at [698, 432] on p "Set up your tenant, create or import your lease agreement" at bounding box center [827, 433] width 495 height 16
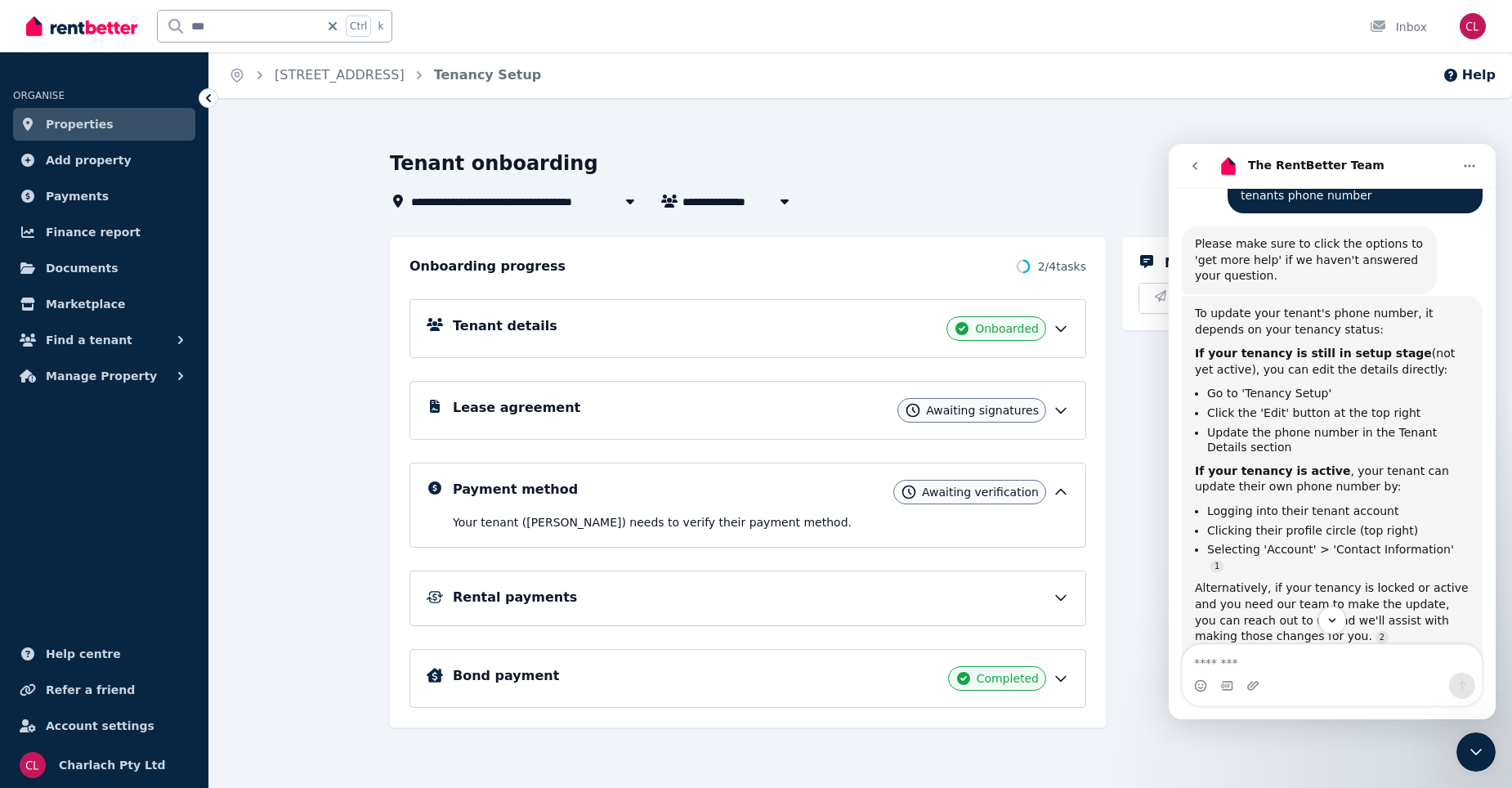
click at [1413, 129] on div "**********" at bounding box center [861, 456] width 1303 height 664
click at [1485, 755] on icon "Close Intercom Messenger" at bounding box center [1476, 751] width 20 height 20
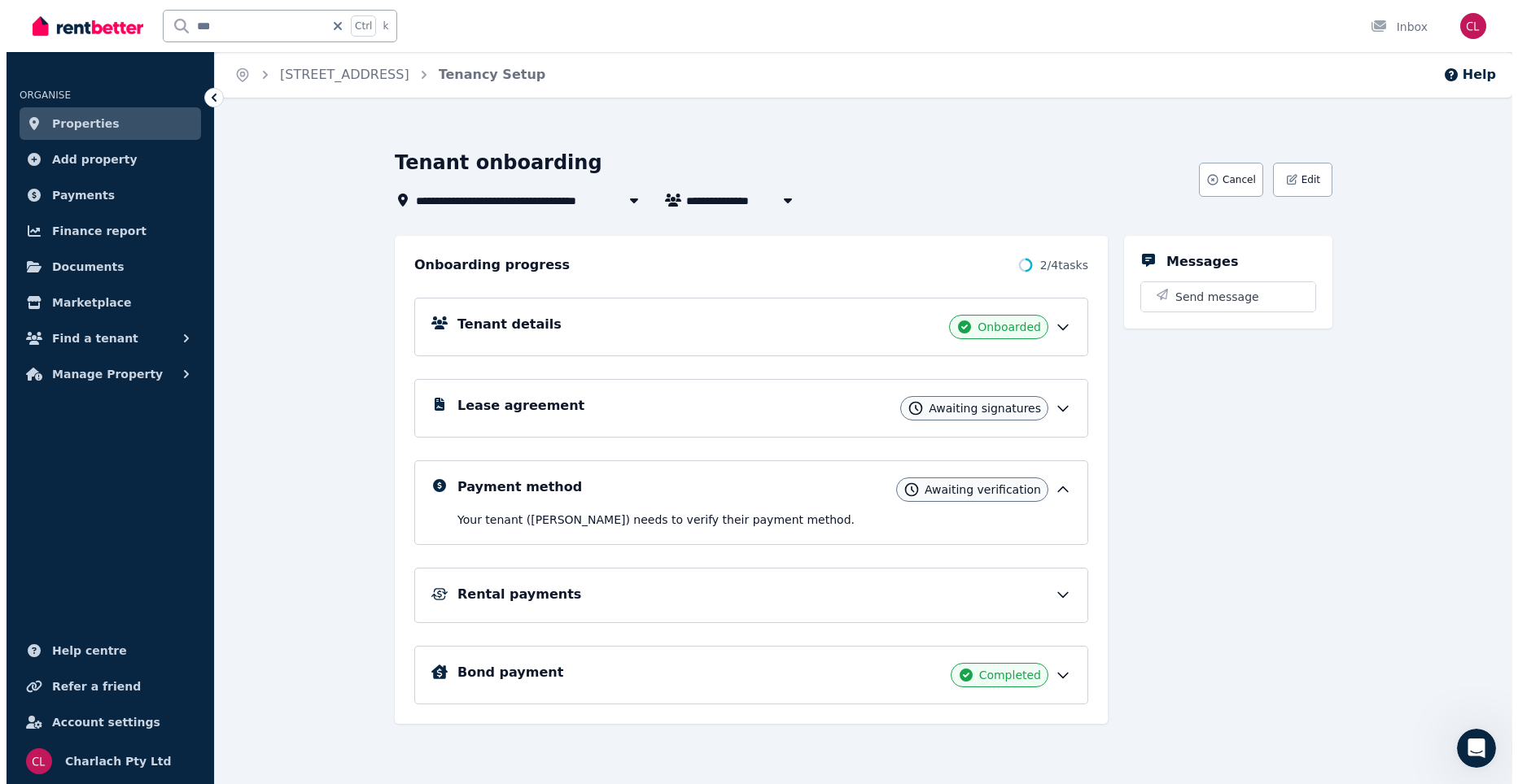
scroll to position [572, 0]
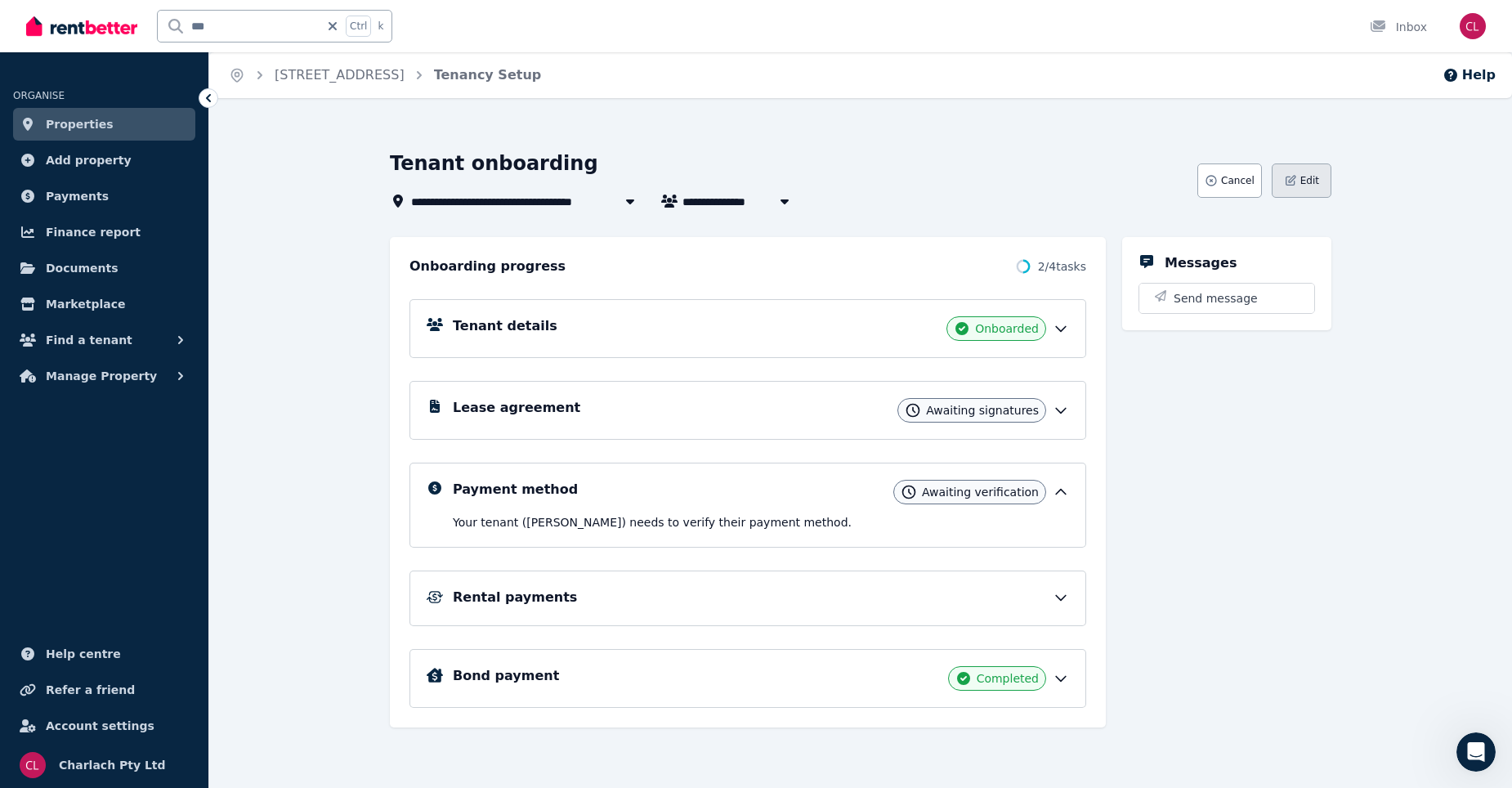
click at [1324, 187] on button "Edit" at bounding box center [1301, 181] width 59 height 34
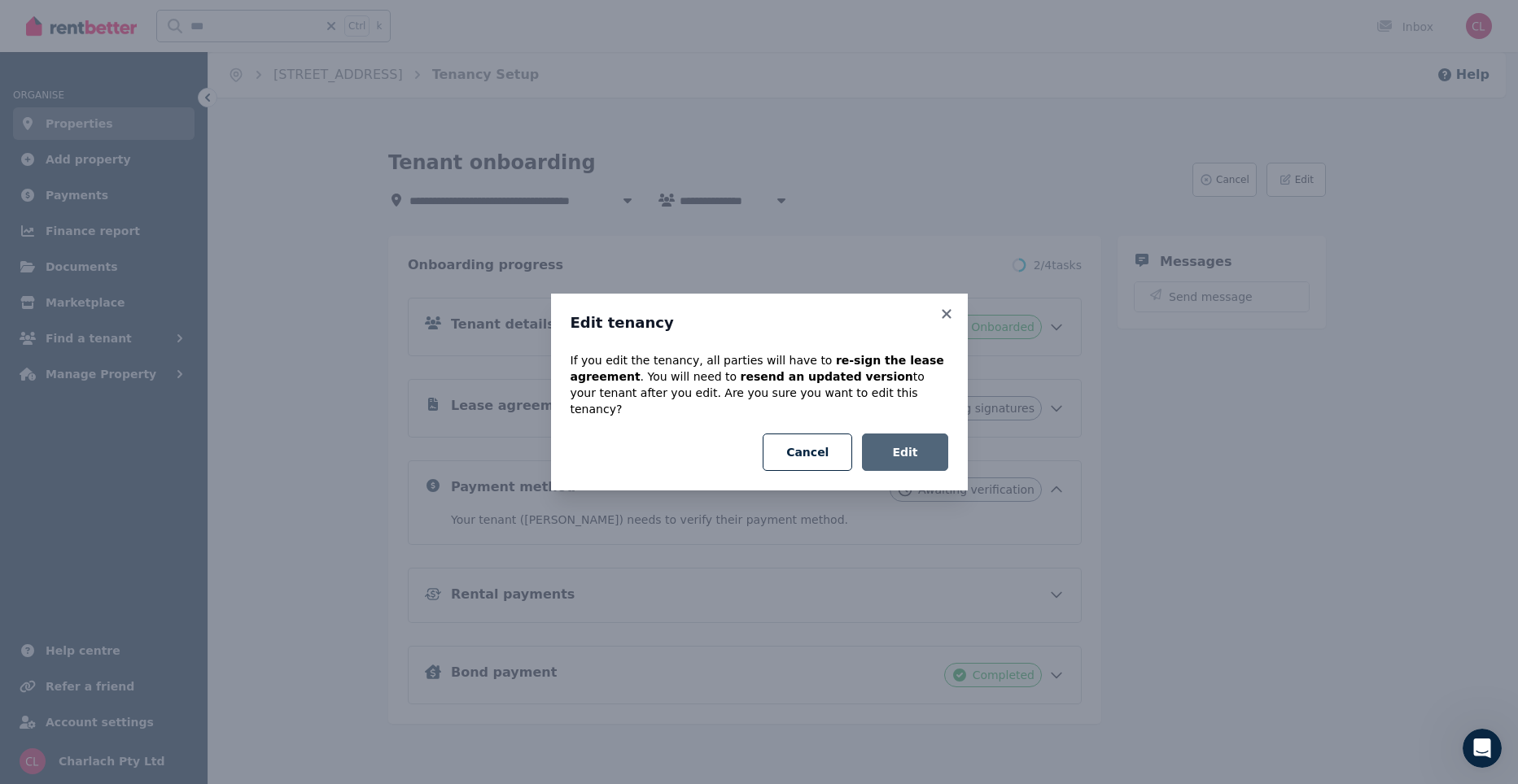
click at [942, 443] on button "Edit" at bounding box center [904, 452] width 85 height 37
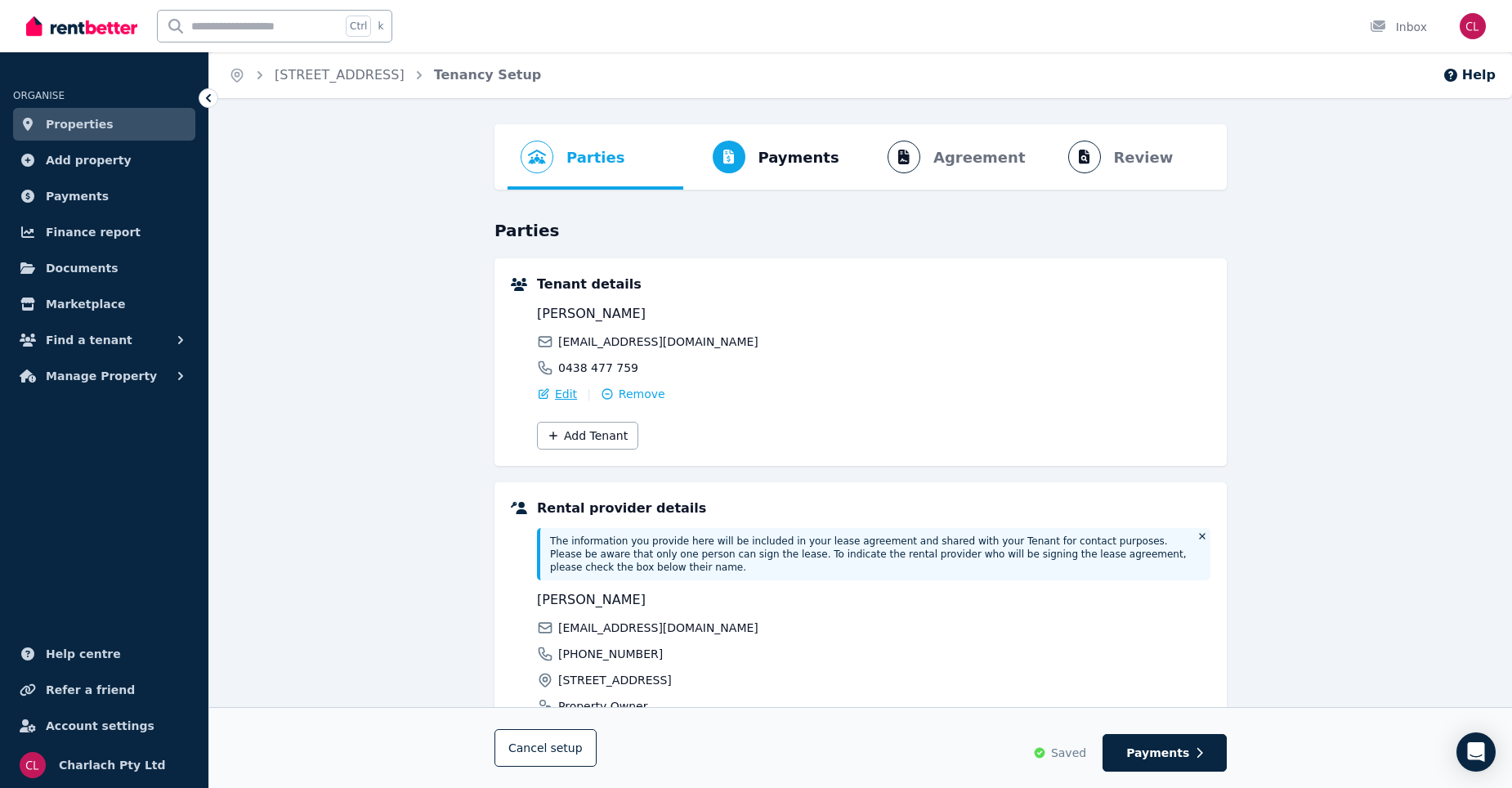
click at [559, 389] on span "Edit" at bounding box center [566, 394] width 22 height 16
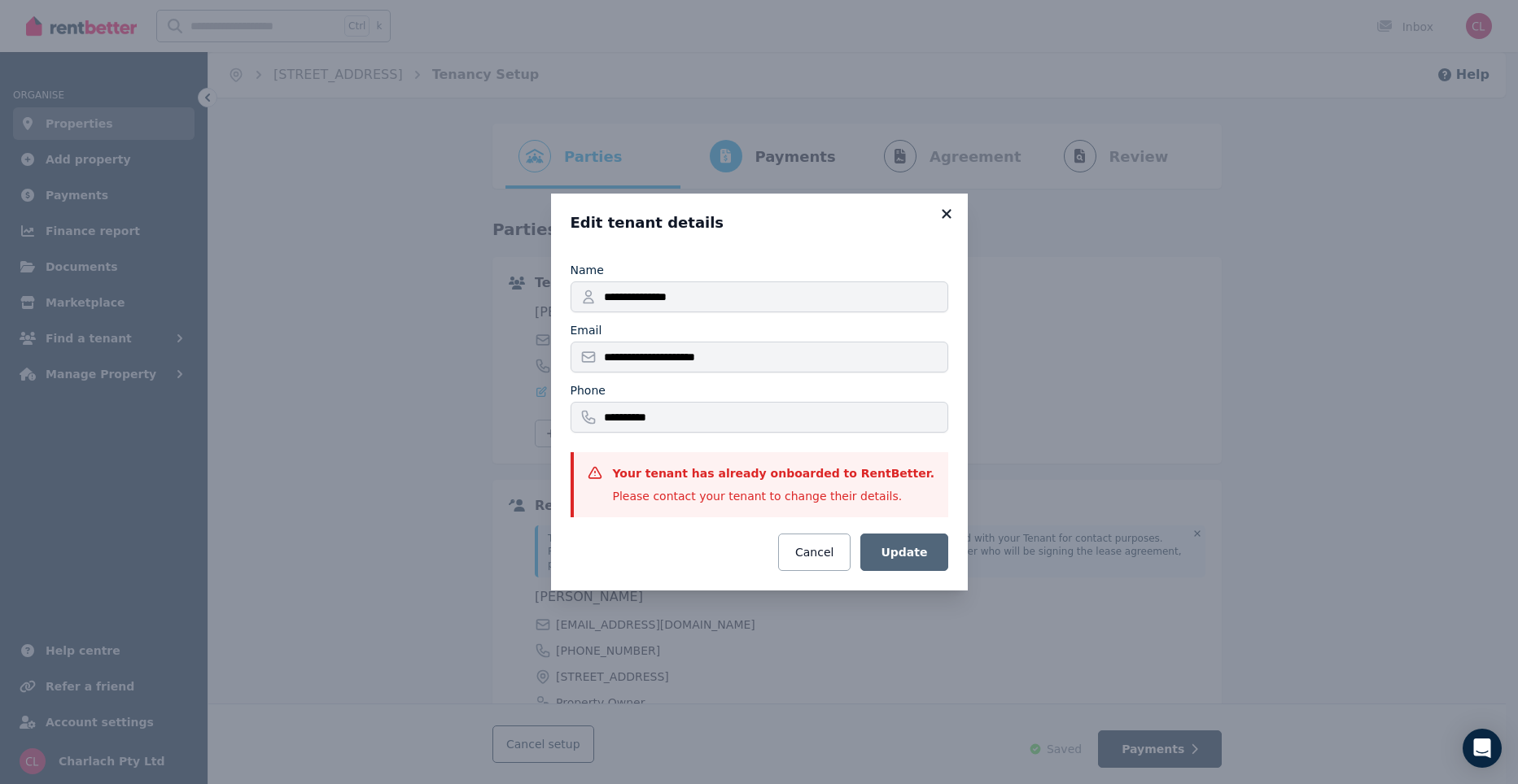
click at [945, 214] on icon at bounding box center [946, 214] width 9 height 9
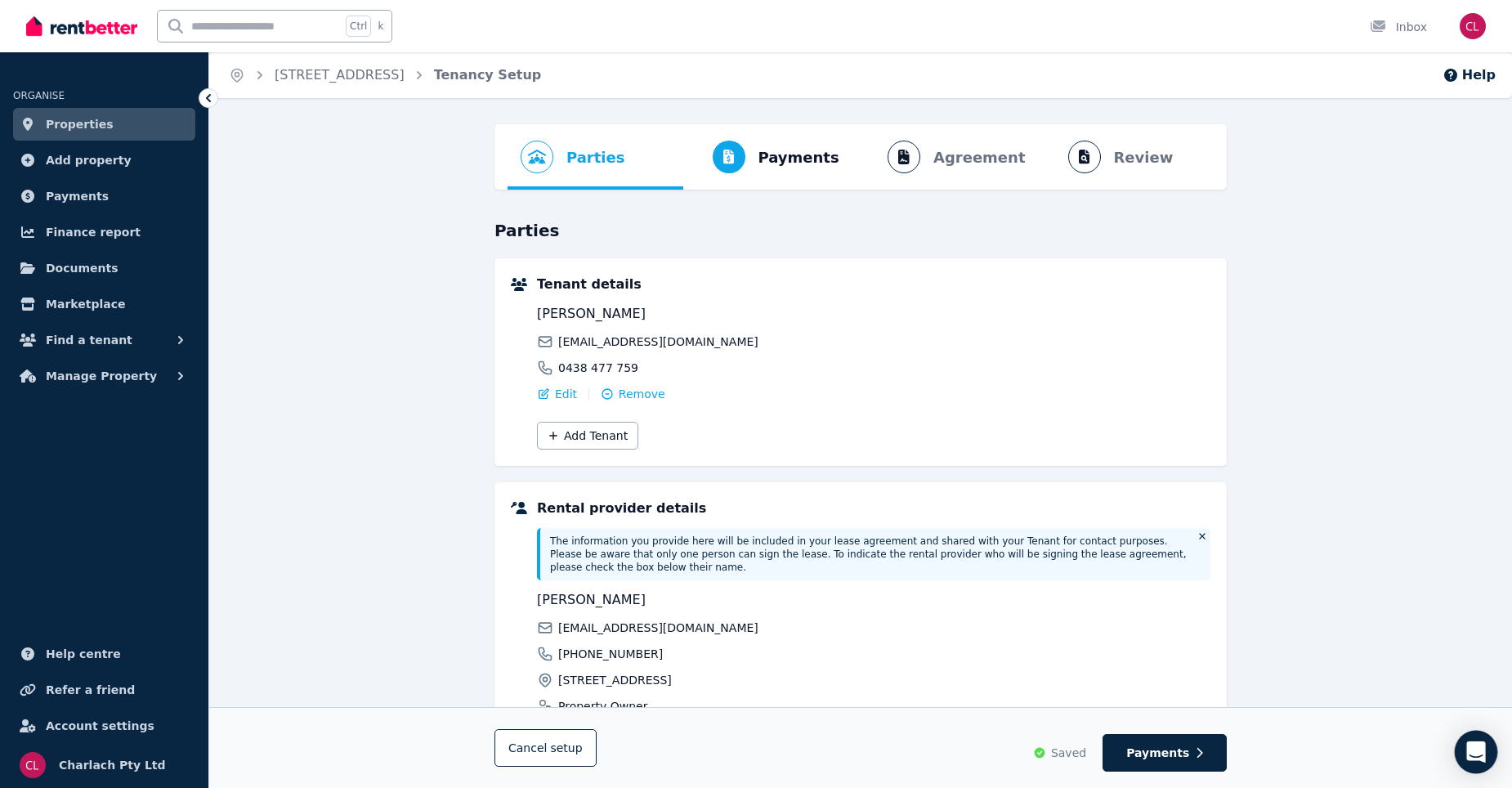
click at [1481, 761] on icon "Open Intercom Messenger" at bounding box center [1476, 752] width 22 height 22
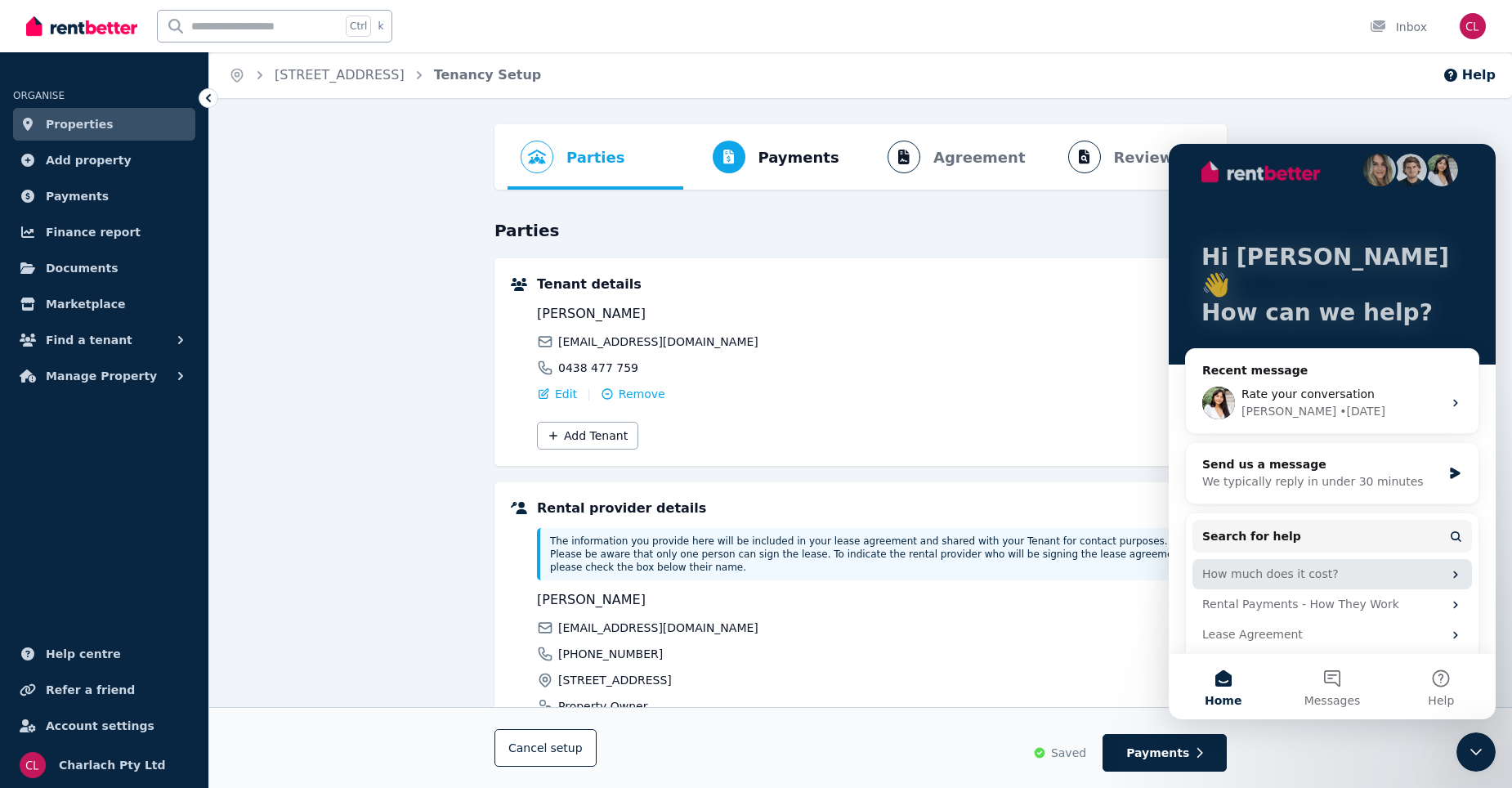
scroll to position [31, 0]
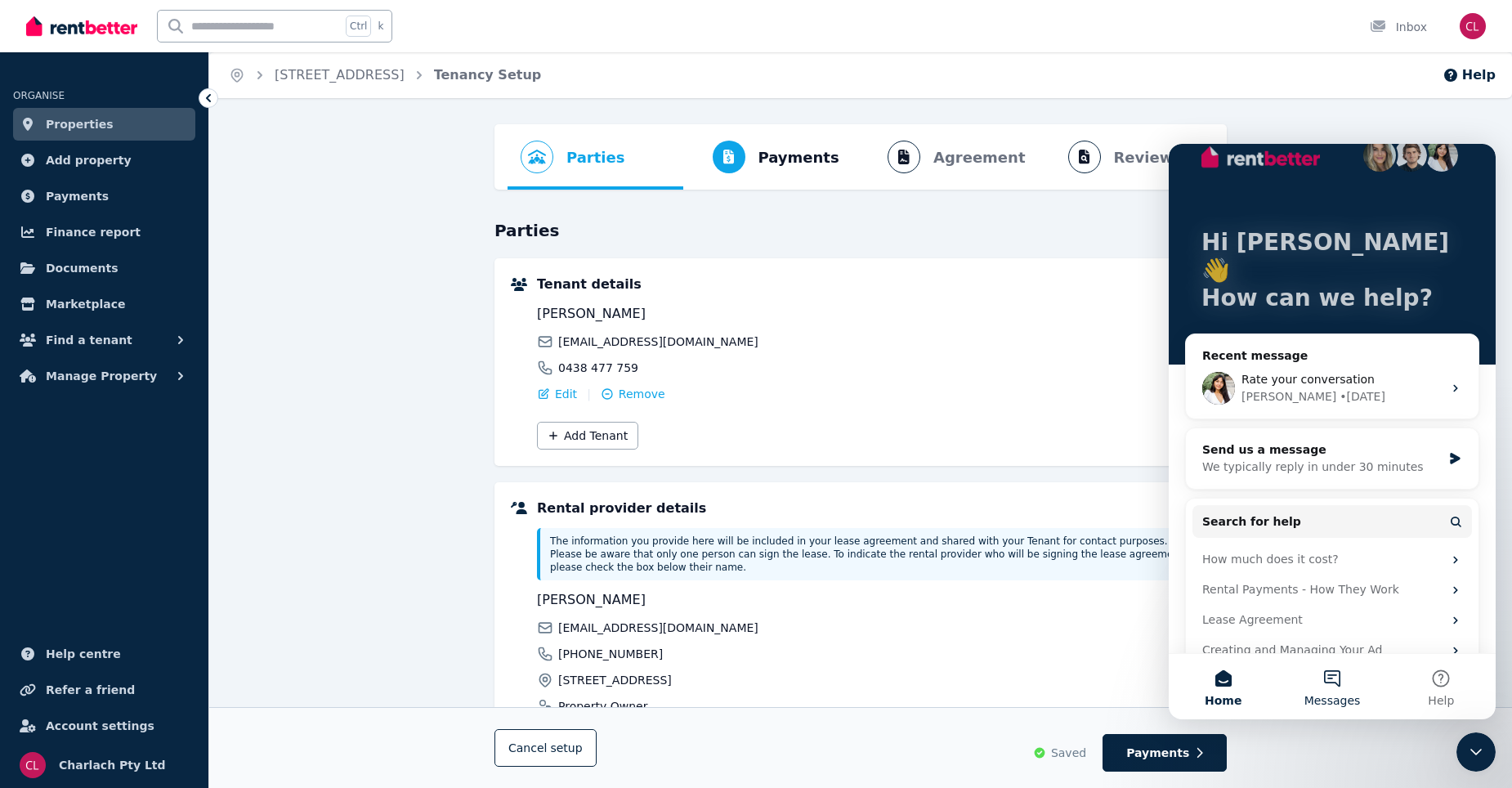
click at [1335, 698] on span "Messages" at bounding box center [1333, 700] width 56 height 11
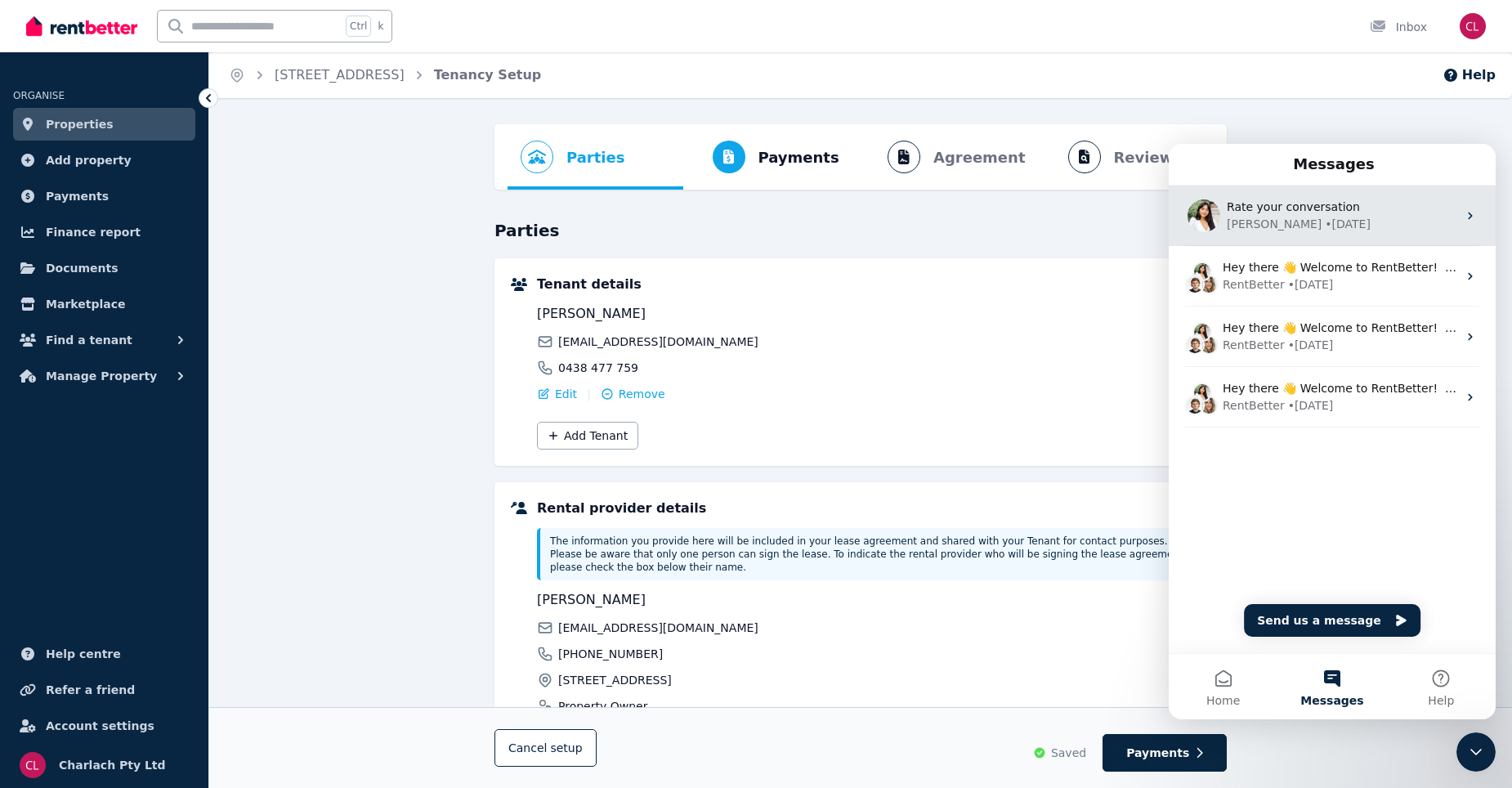
click at [1305, 204] on span "Rate your conversation" at bounding box center [1294, 207] width 134 height 13
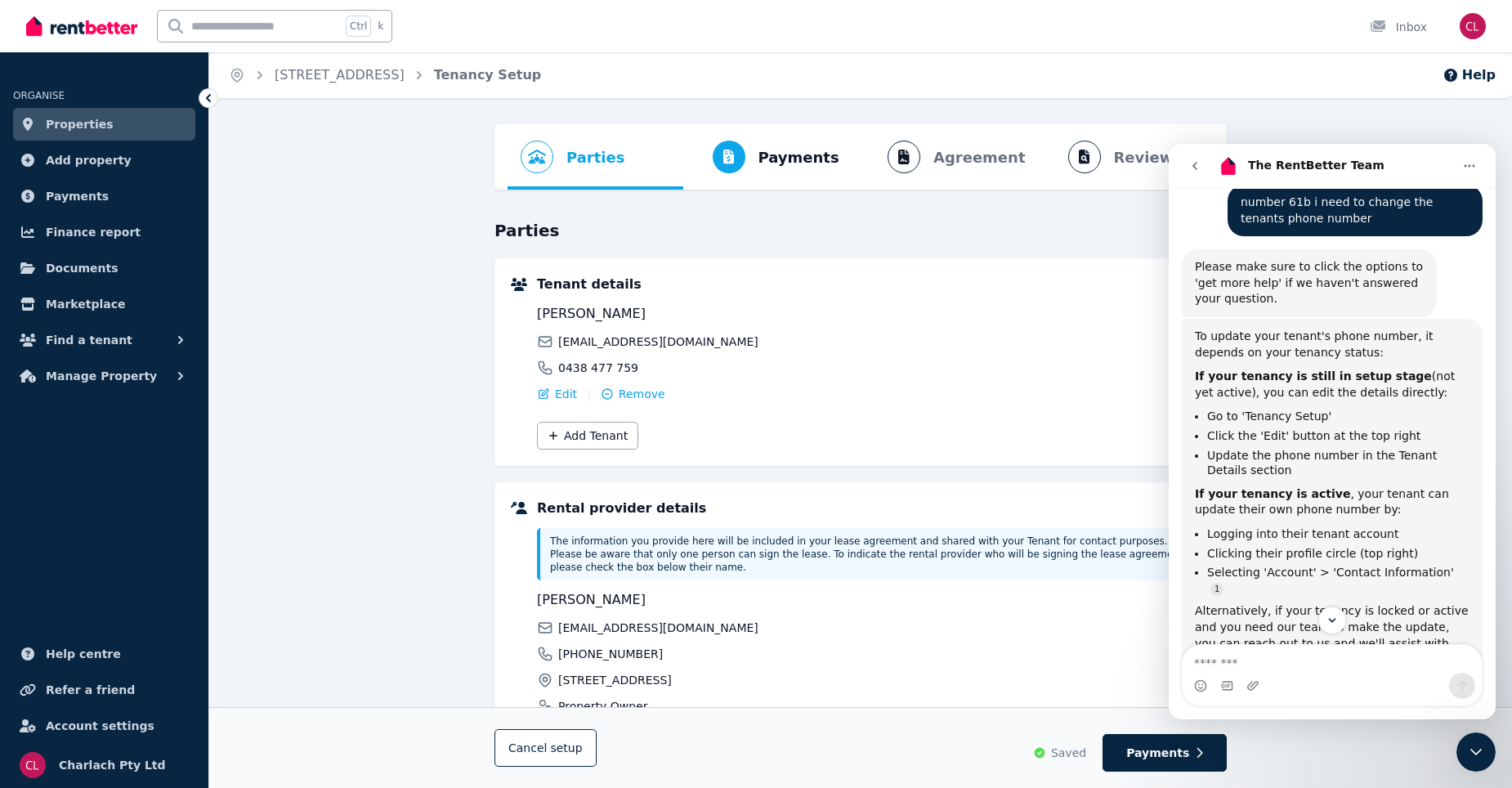
scroll to position [167, 0]
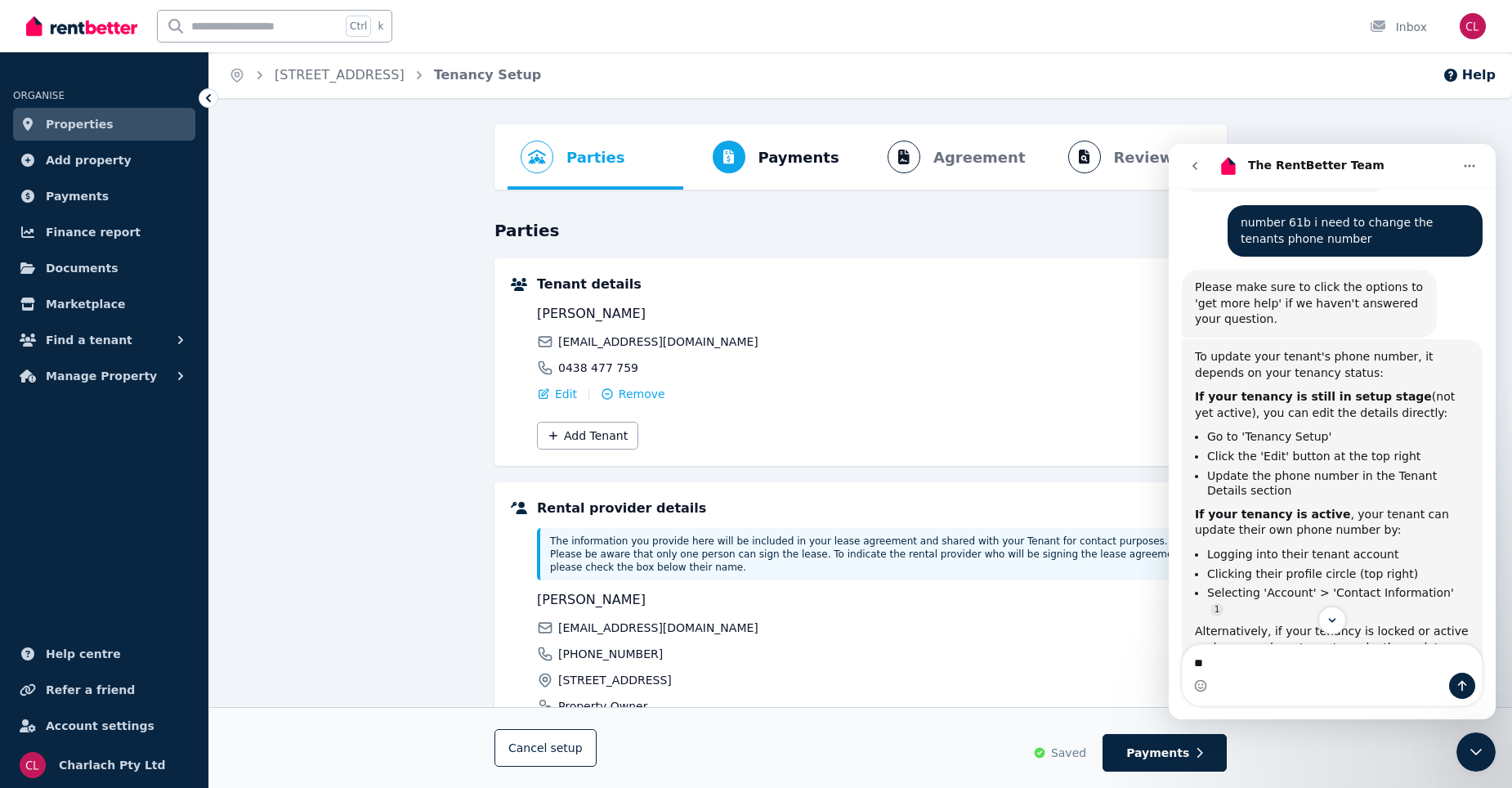
type textarea "*"
type textarea "**********"
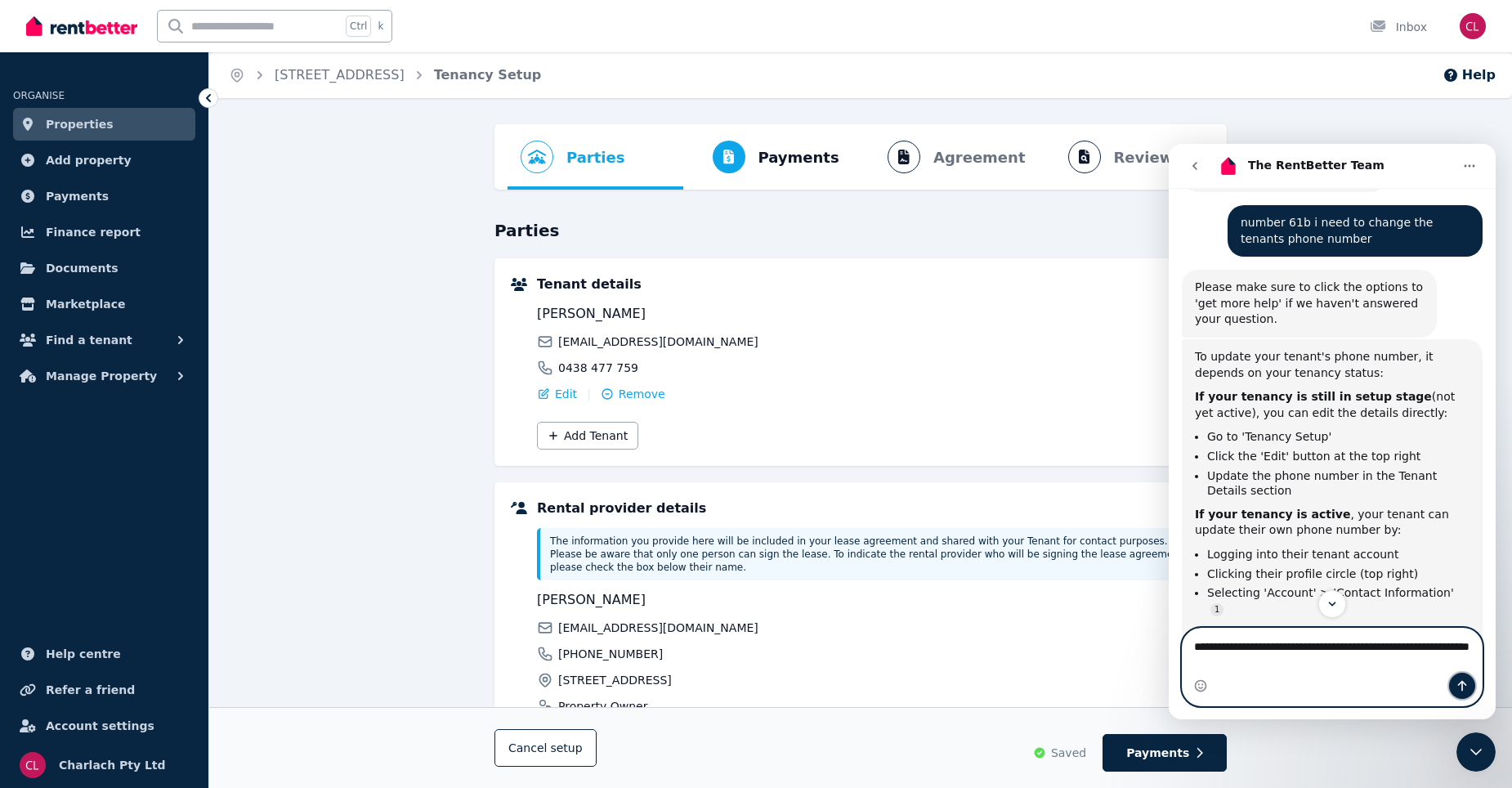
click at [1463, 683] on icon "Send a message…" at bounding box center [1463, 685] width 9 height 10
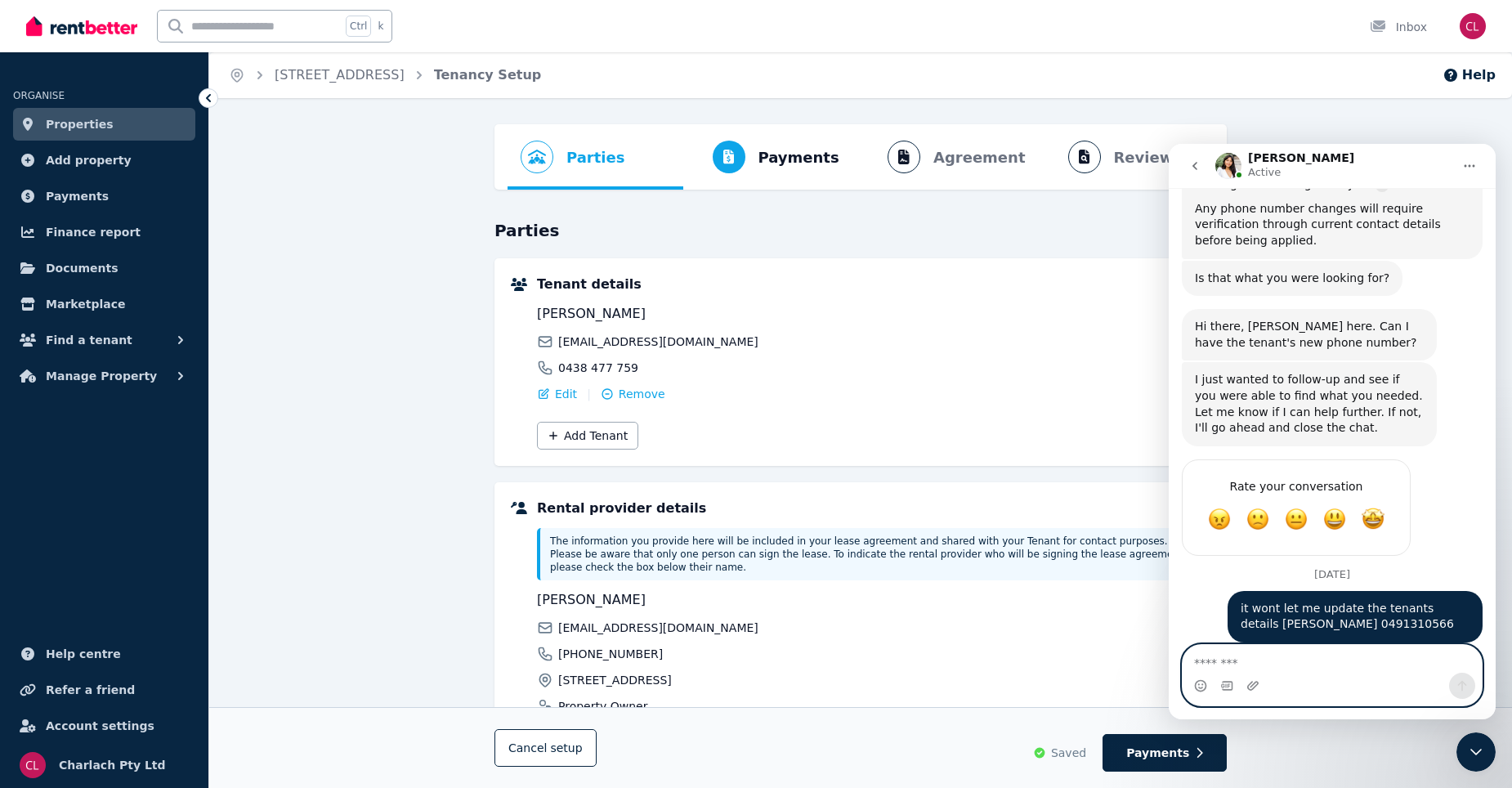
scroll to position [748, 0]
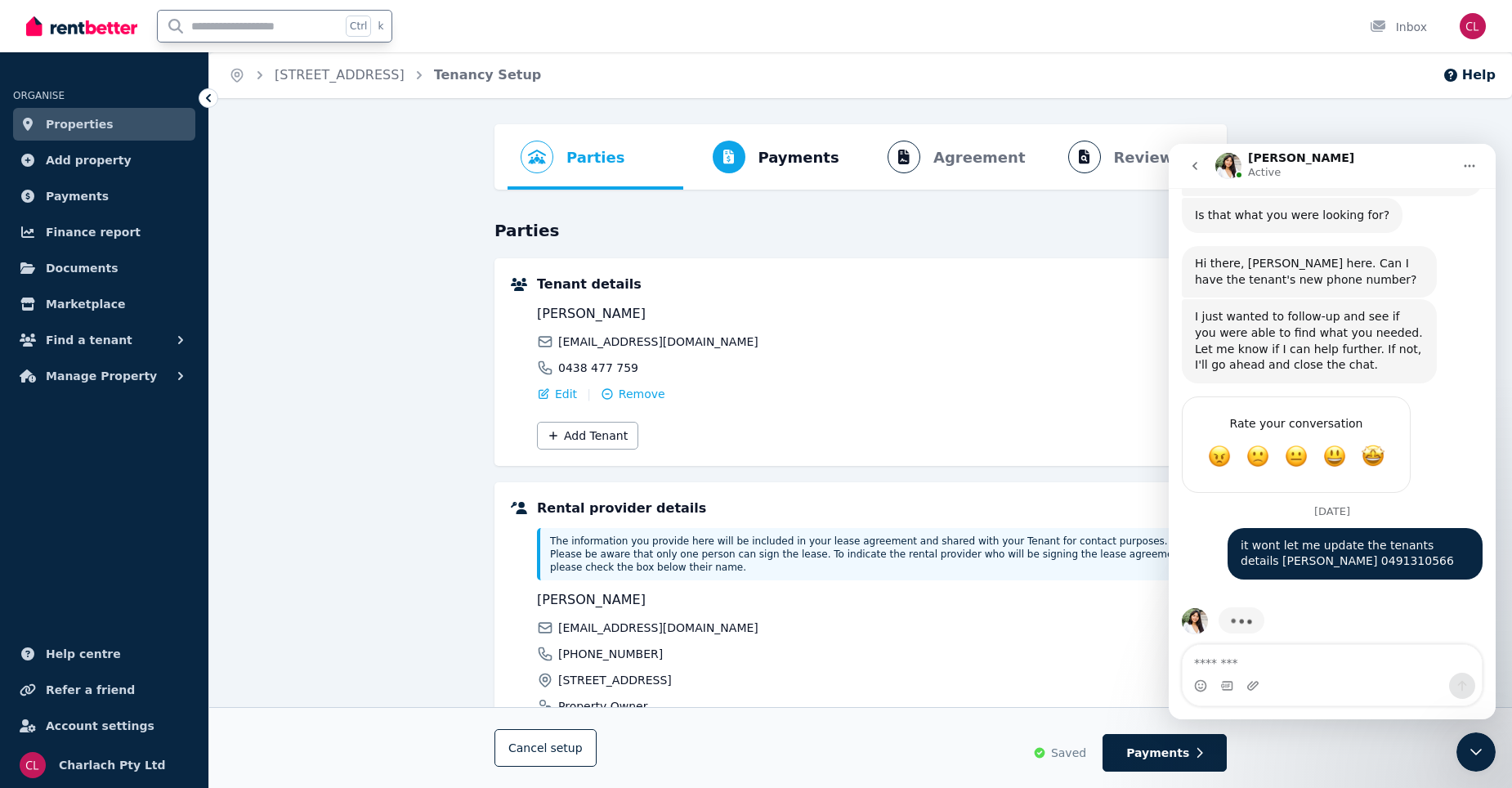
click at [200, 27] on input "text" at bounding box center [249, 25] width 184 height 31
